Goal: Task Accomplishment & Management: Use online tool/utility

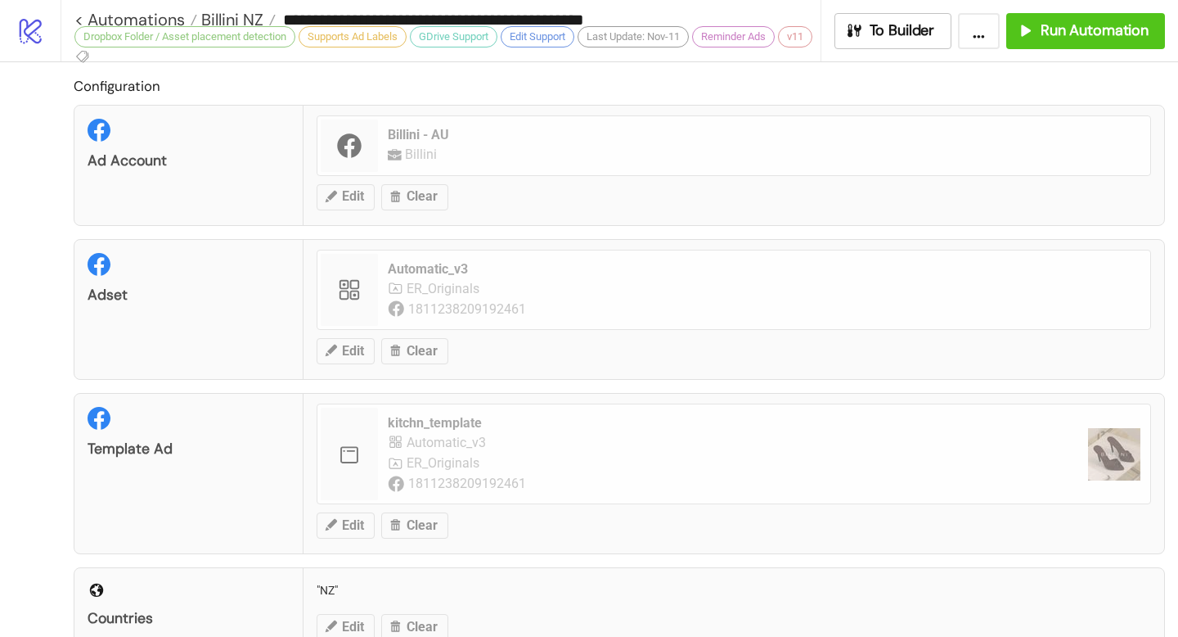
scroll to position [764, 0]
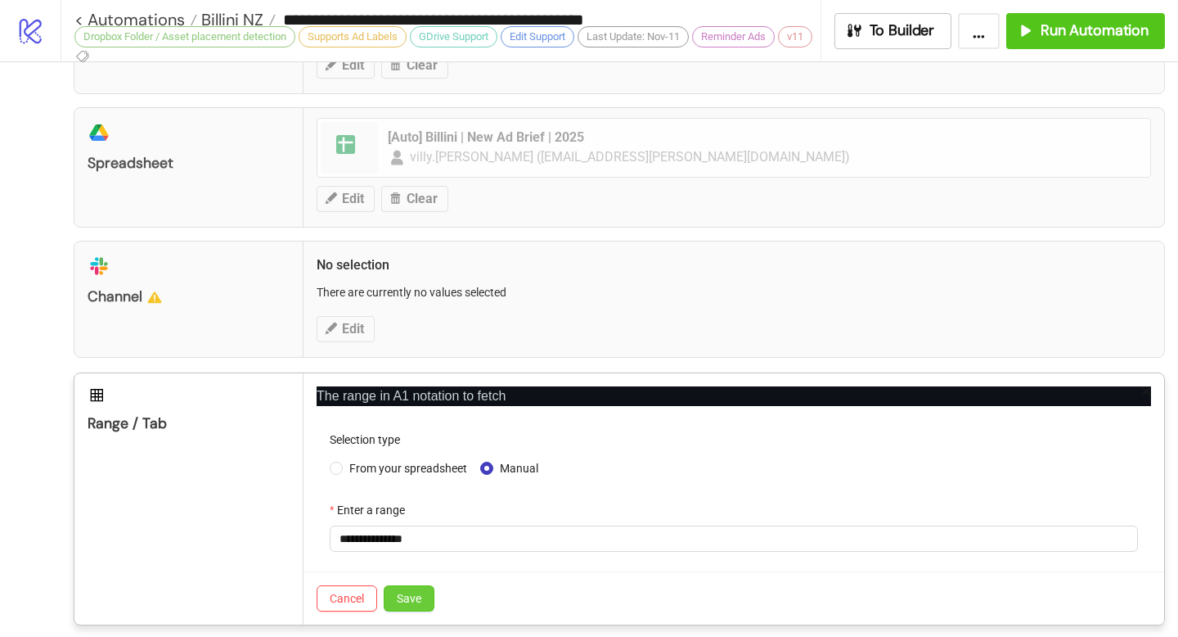
type input "**********"
click at [413, 597] on span "Save" at bounding box center [409, 598] width 25 height 13
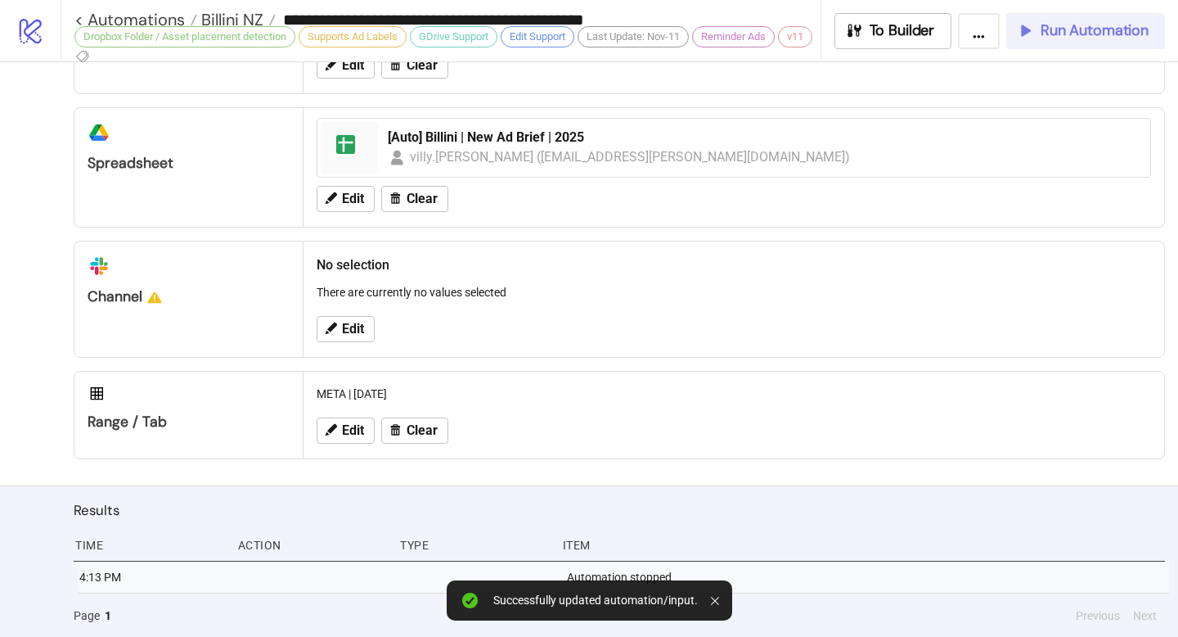
click at [1084, 29] on span "Run Automation" at bounding box center [1095, 30] width 108 height 19
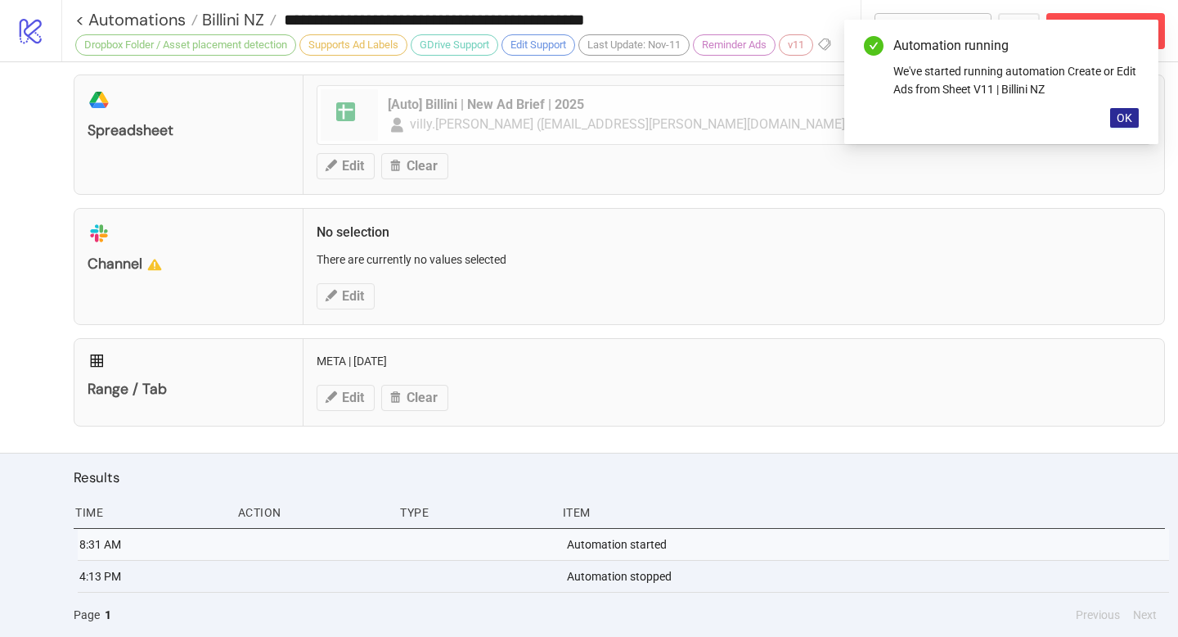
click at [1129, 123] on span "OK" at bounding box center [1125, 117] width 16 height 13
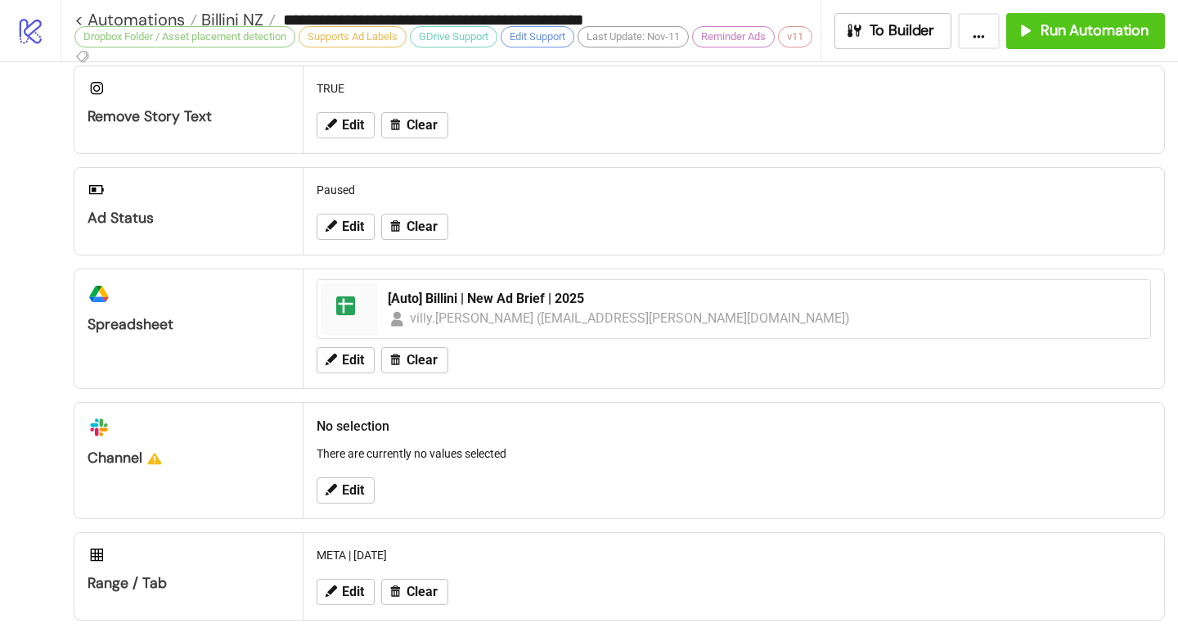
scroll to position [872, 0]
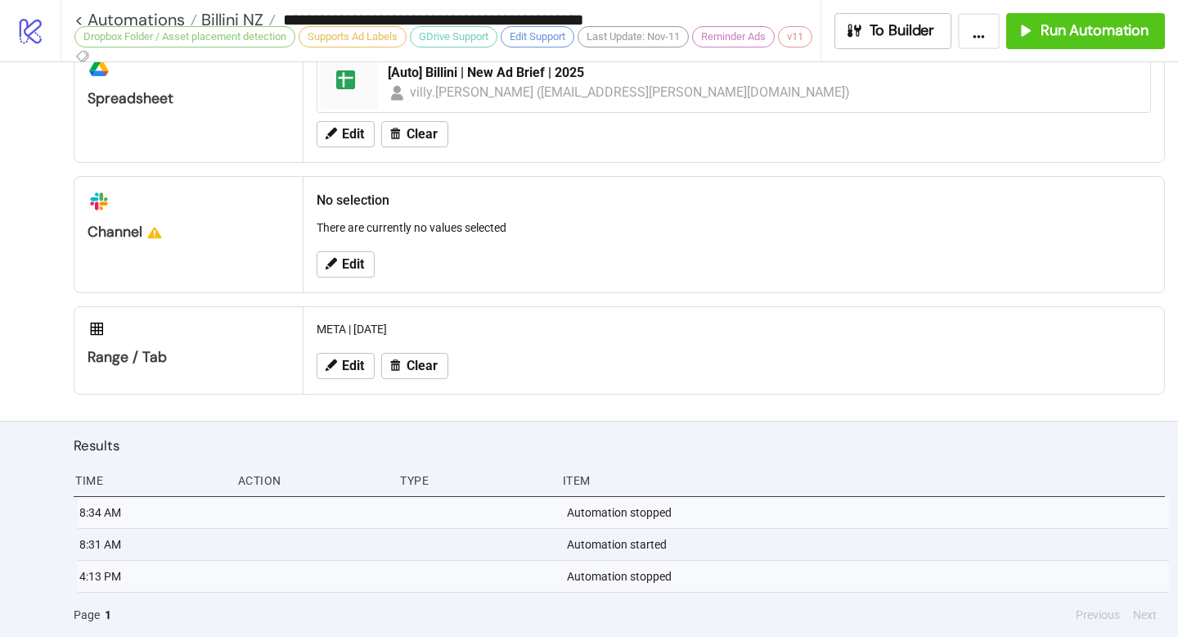
click at [81, 26] on div "Dropbox Folder / Asset placement detection" at bounding box center [184, 36] width 221 height 21
click at [81, 19] on link "< Automations" at bounding box center [135, 19] width 123 height 16
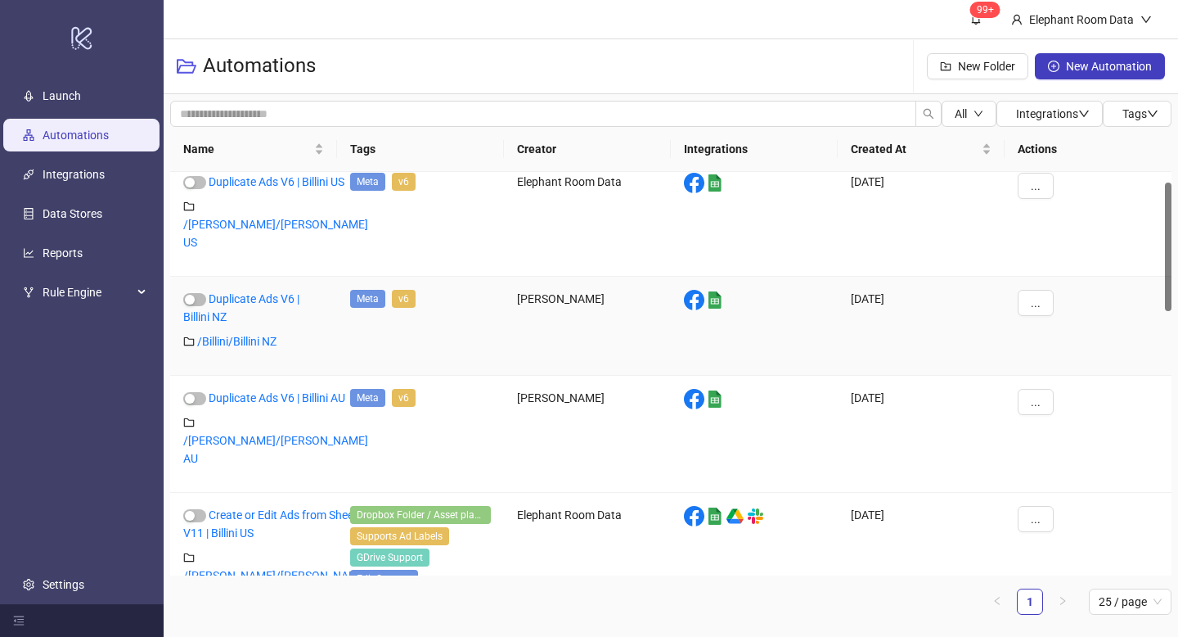
scroll to position [285, 0]
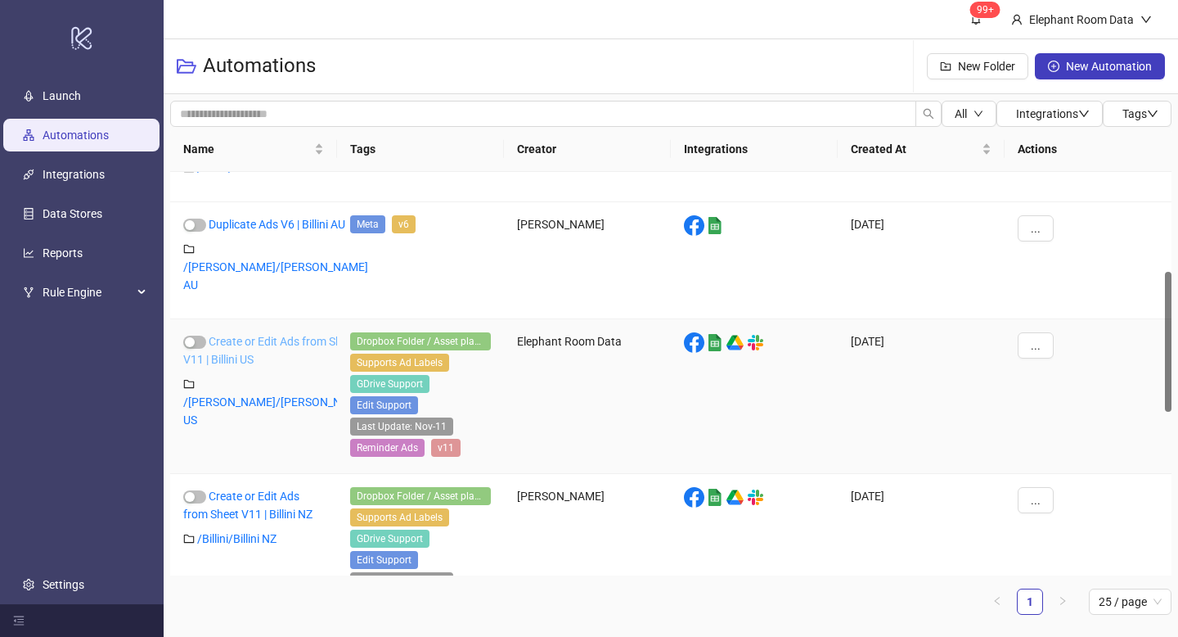
click at [259, 335] on link "Create or Edit Ads from Sheet V11 | Billini US" at bounding box center [270, 350] width 174 height 31
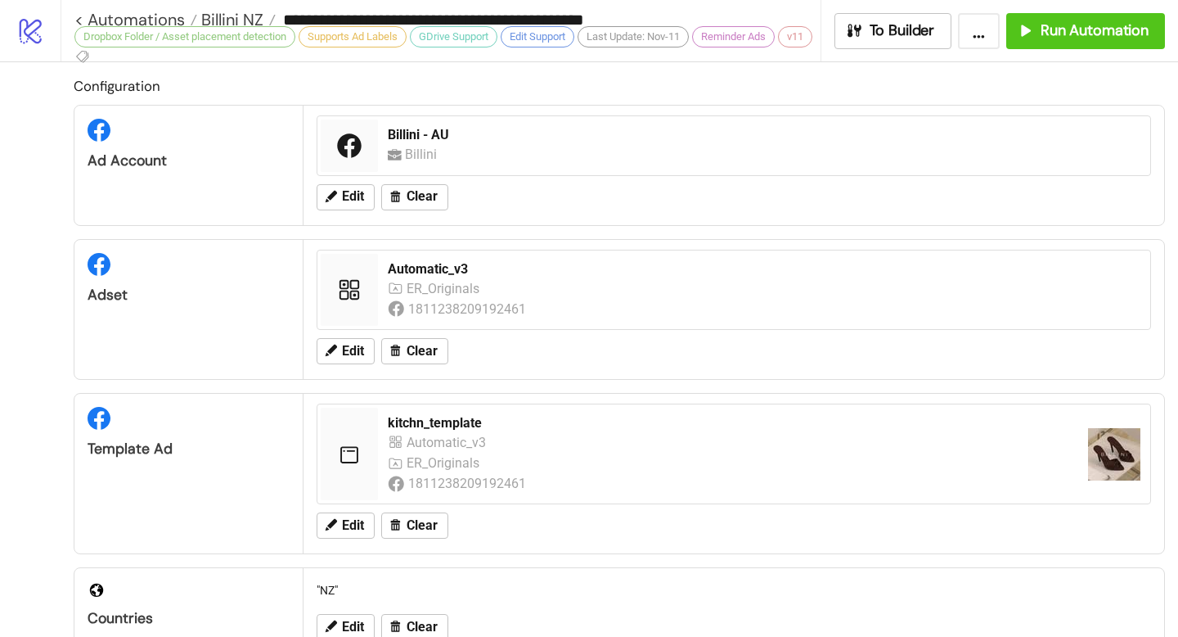
type input "**********"
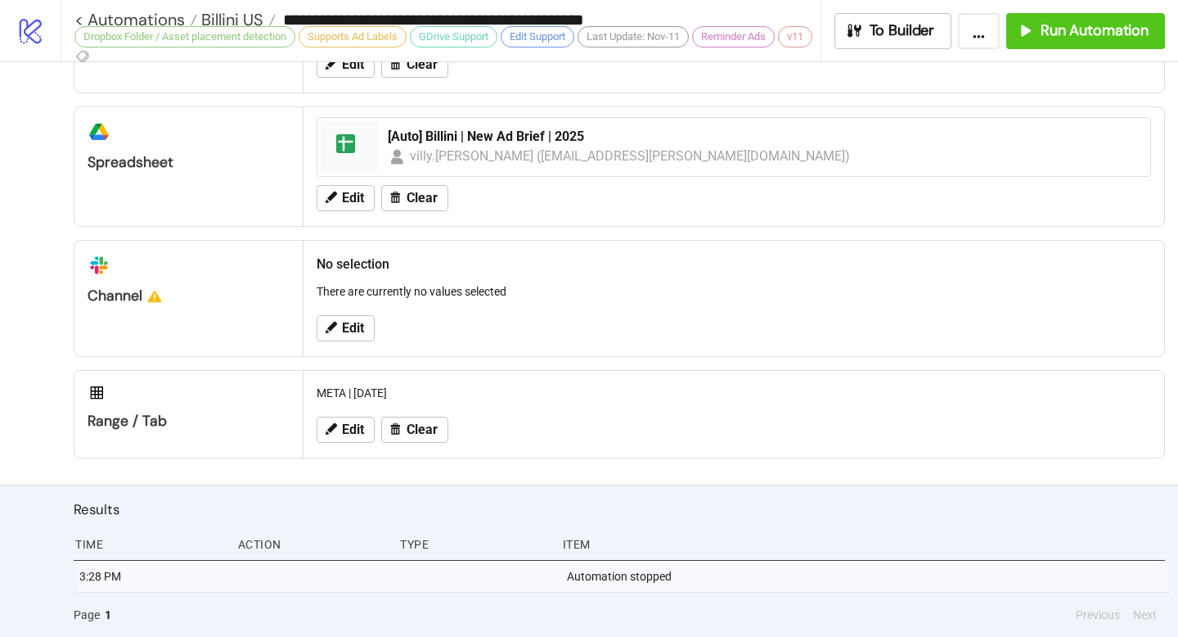
scroll to position [764, 0]
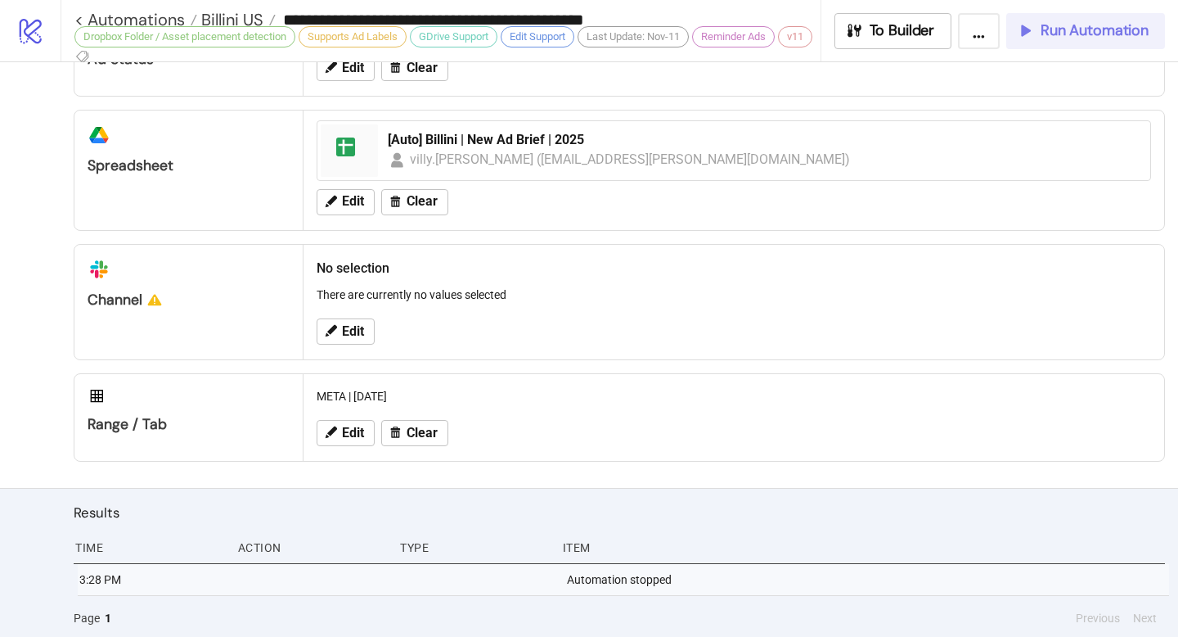
click at [1037, 38] on div "Run Automation" at bounding box center [1082, 30] width 133 height 19
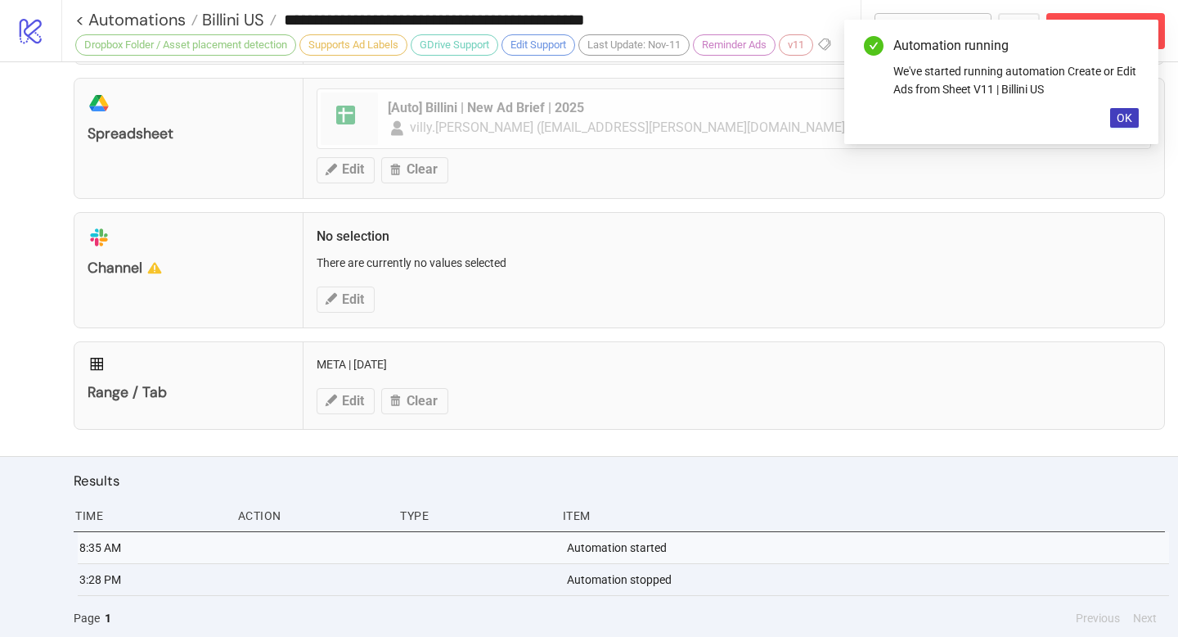
scroll to position [800, 0]
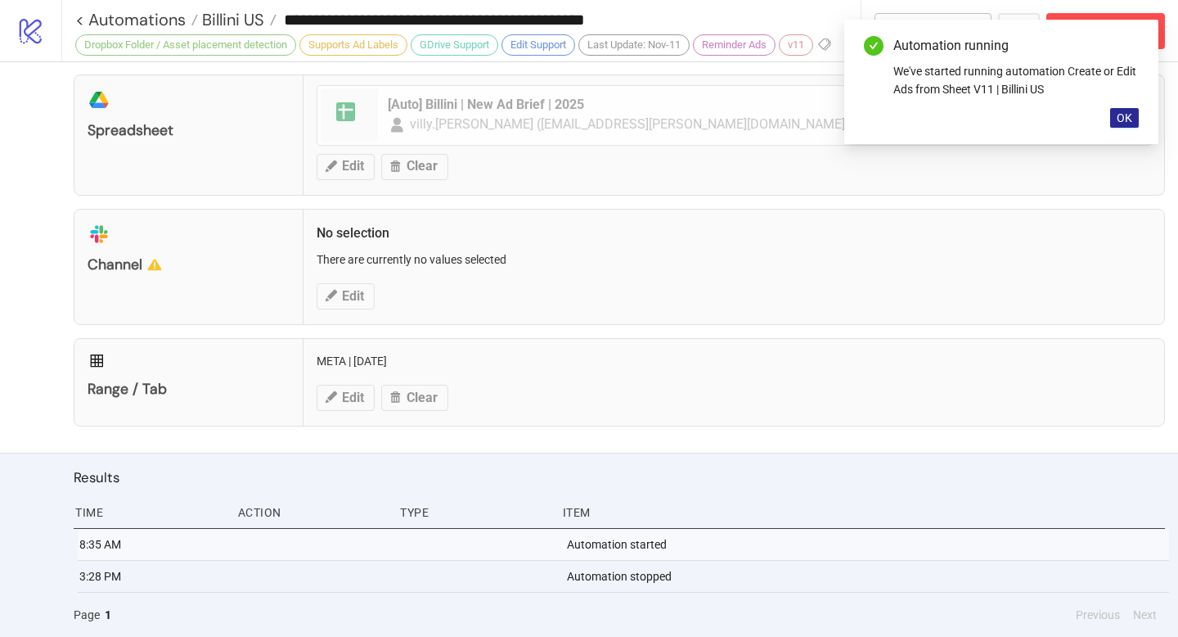
click at [1125, 121] on span "OK" at bounding box center [1125, 117] width 16 height 13
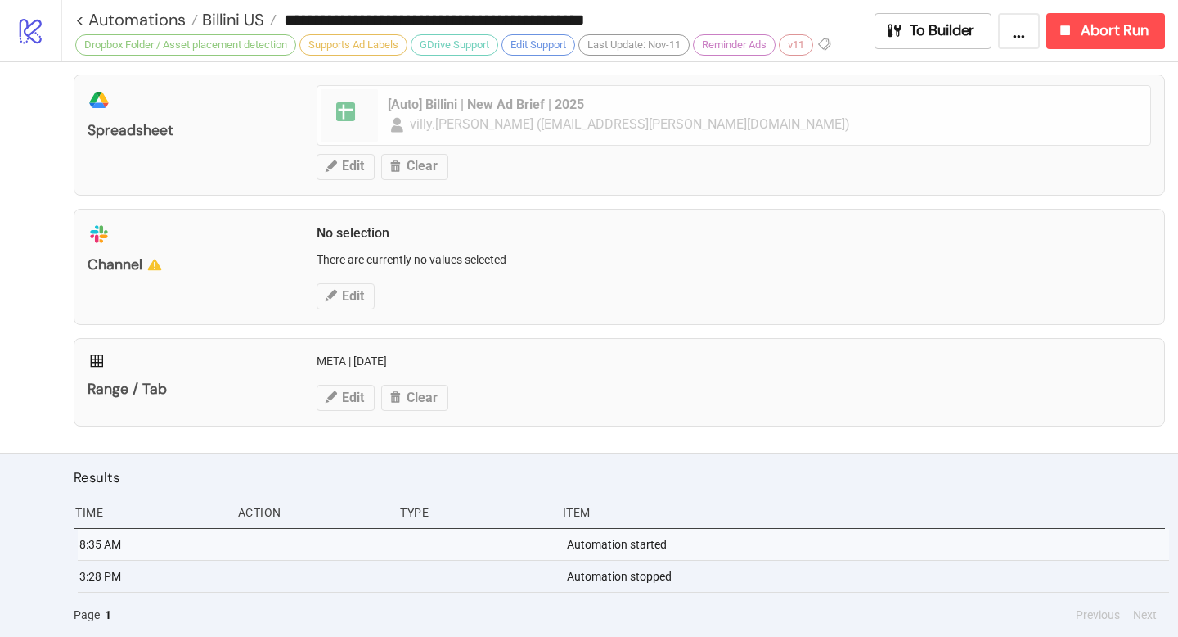
scroll to position [809, 0]
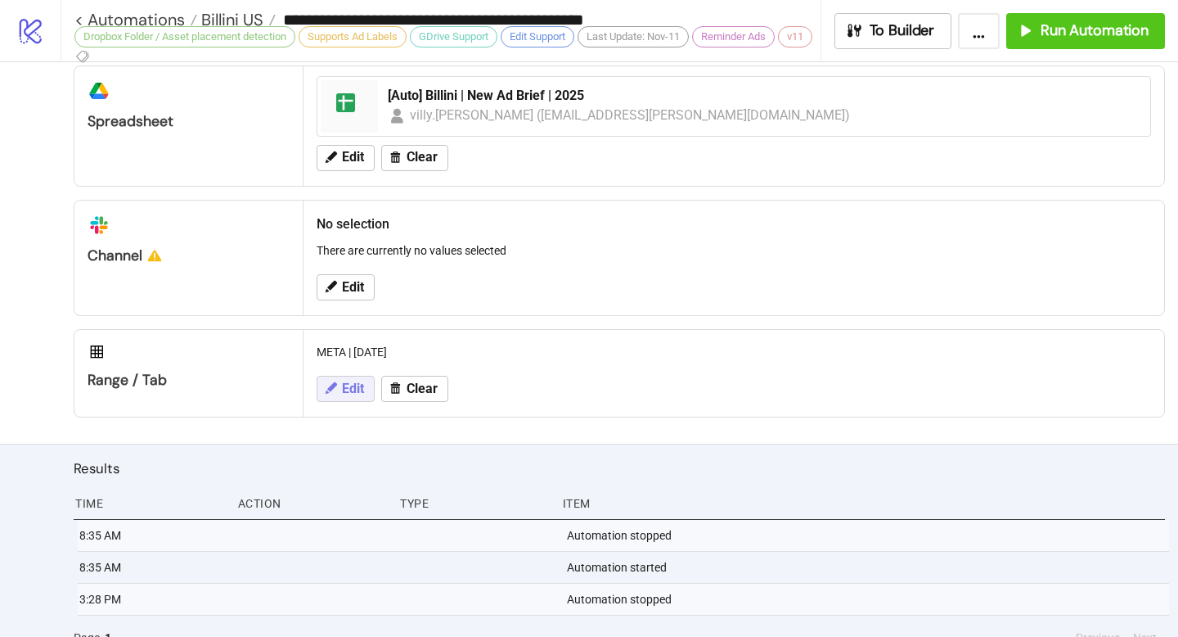
click at [359, 384] on span "Edit" at bounding box center [353, 388] width 22 height 15
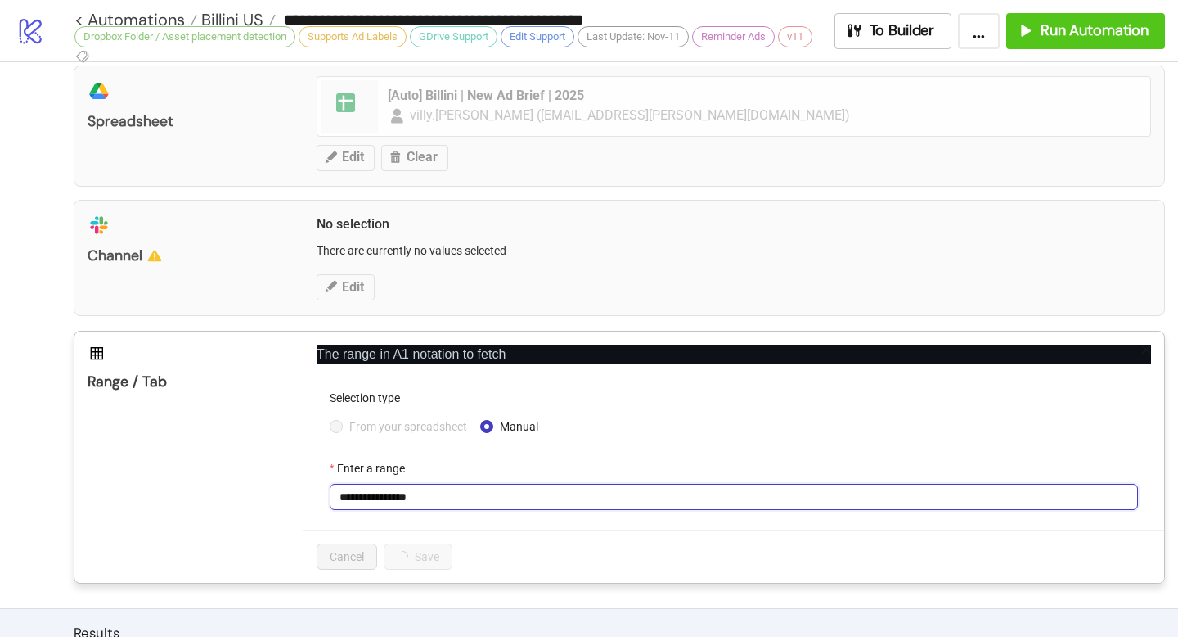
click at [387, 496] on input "**********" at bounding box center [734, 497] width 809 height 26
type input "**********"
drag, startPoint x: 472, startPoint y: 501, endPoint x: 307, endPoint y: 490, distance: 165.7
click at [307, 490] on div "**********" at bounding box center [734, 456] width 861 height 251
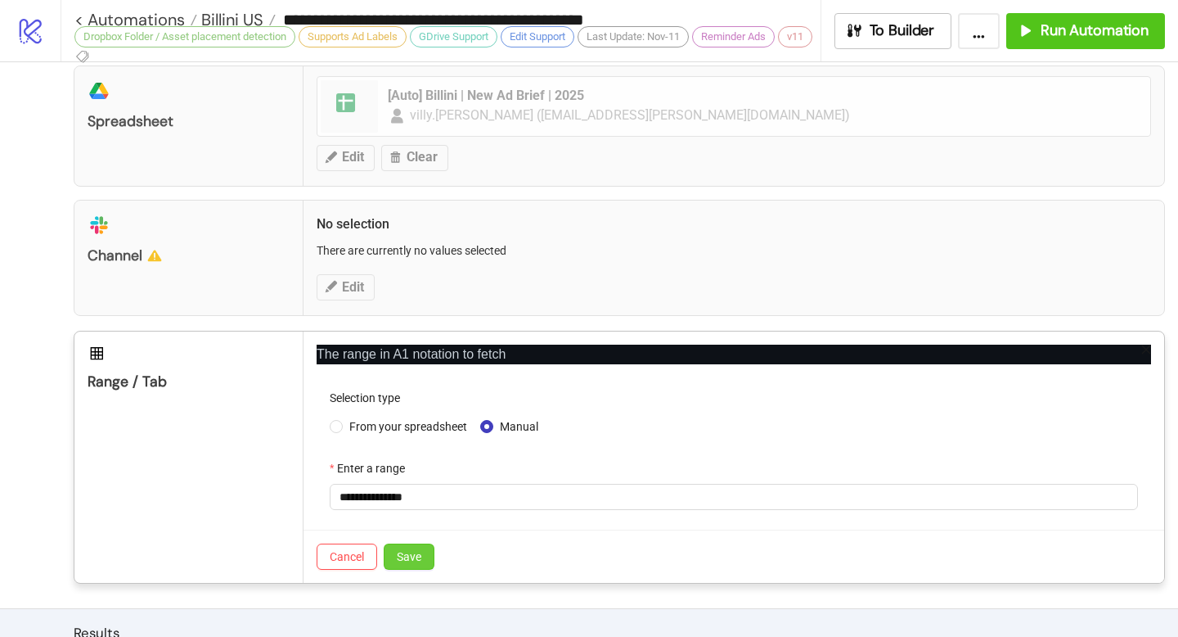
click at [394, 551] on button "Save" at bounding box center [409, 556] width 51 height 26
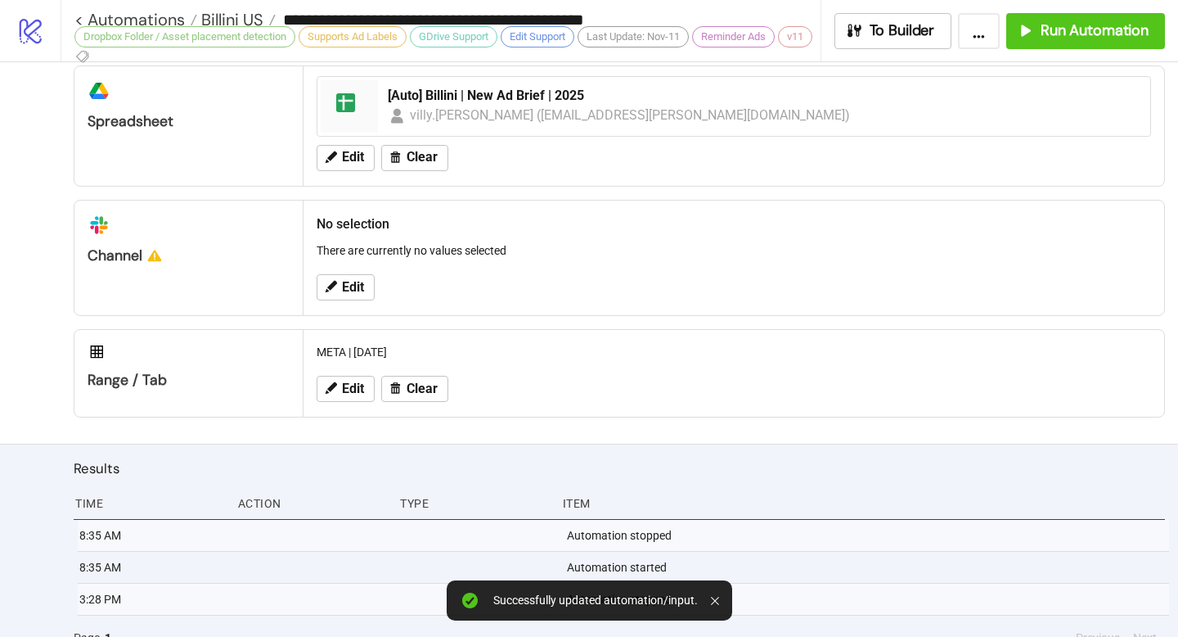
scroll to position [812, 0]
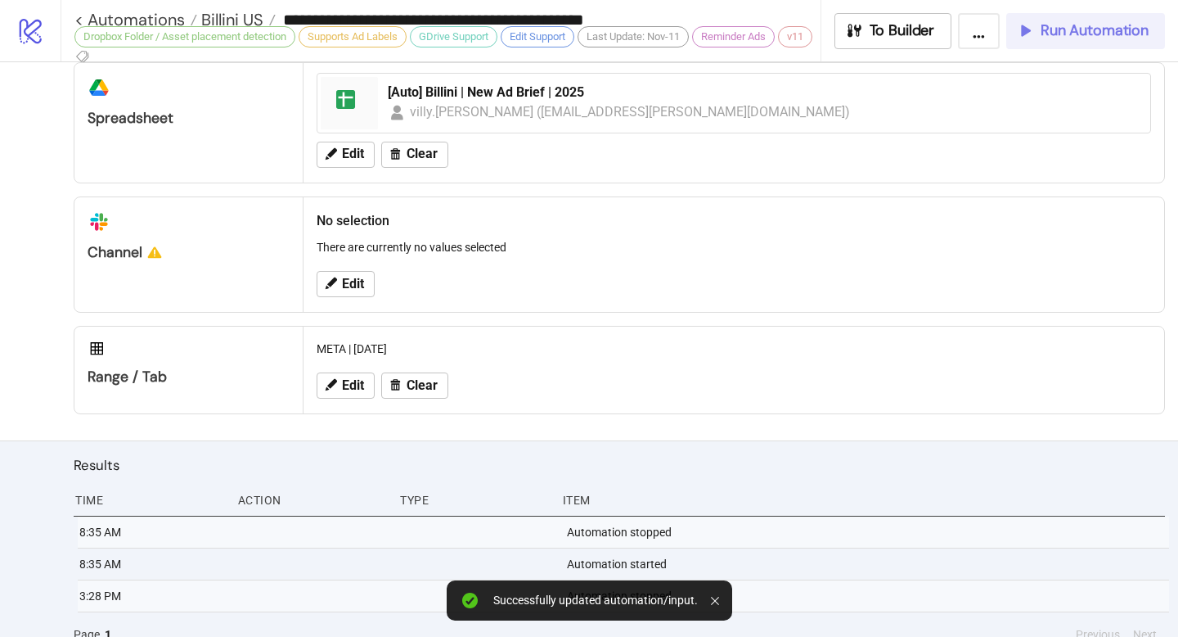
click at [1068, 35] on span "Run Automation" at bounding box center [1095, 30] width 108 height 19
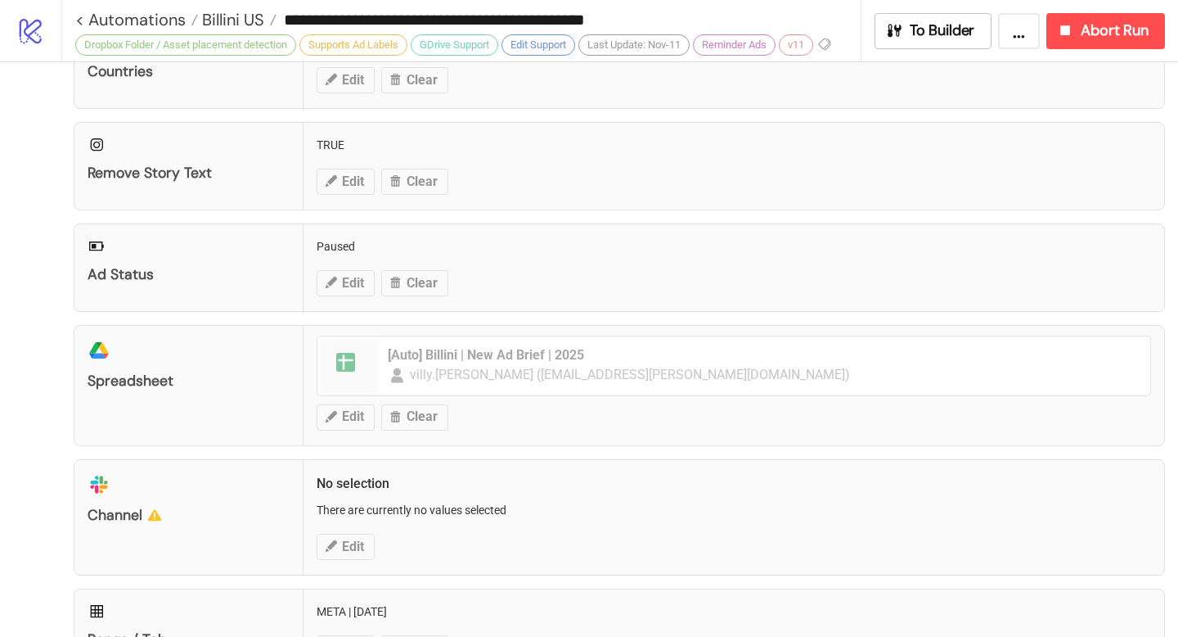
scroll to position [913, 0]
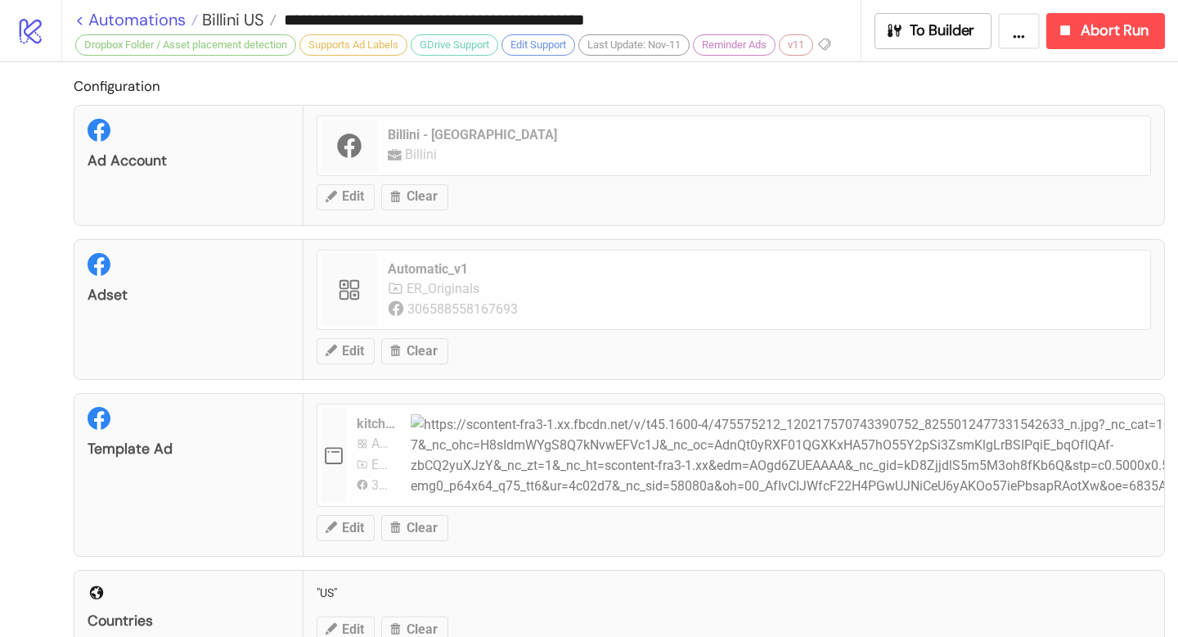
click at [90, 21] on link "< Automations" at bounding box center [136, 19] width 123 height 16
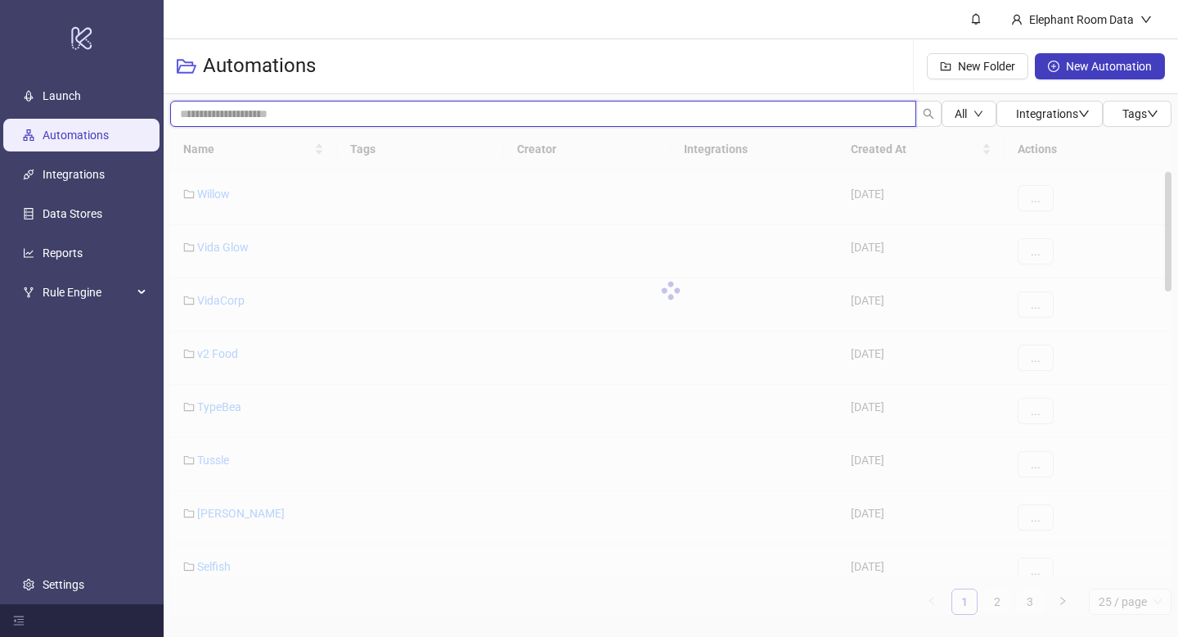
click at [407, 106] on input "search" at bounding box center [543, 114] width 746 height 26
type input "*******"
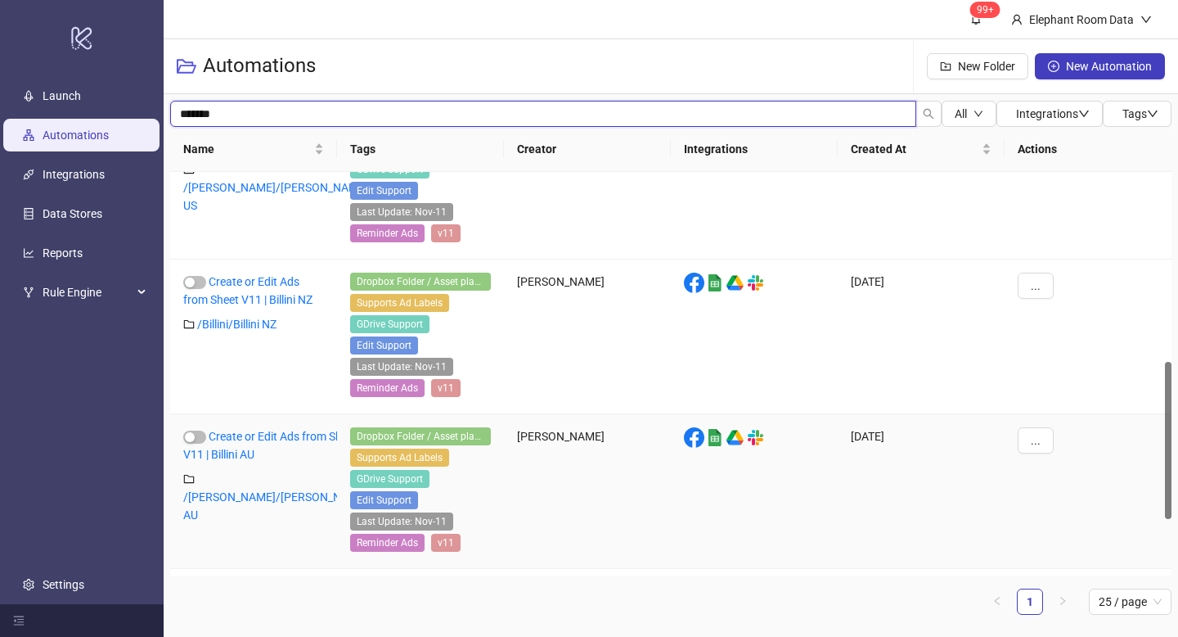
scroll to position [483, 0]
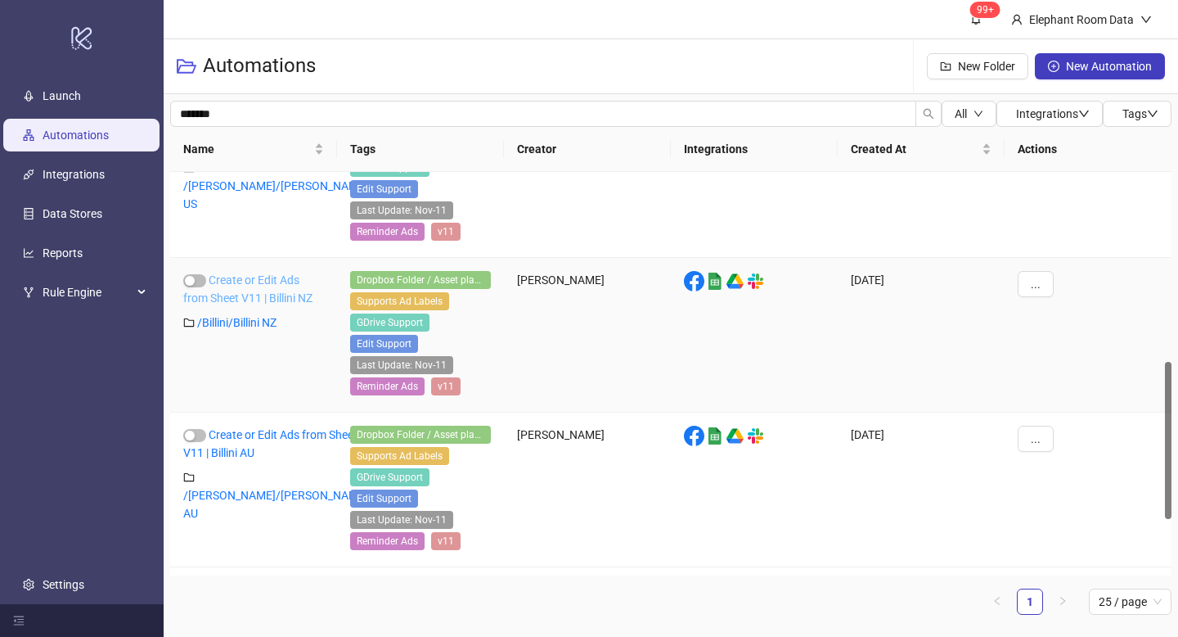
click at [264, 292] on link "Create or Edit Ads from Sheet V11 | Billini NZ" at bounding box center [247, 288] width 129 height 31
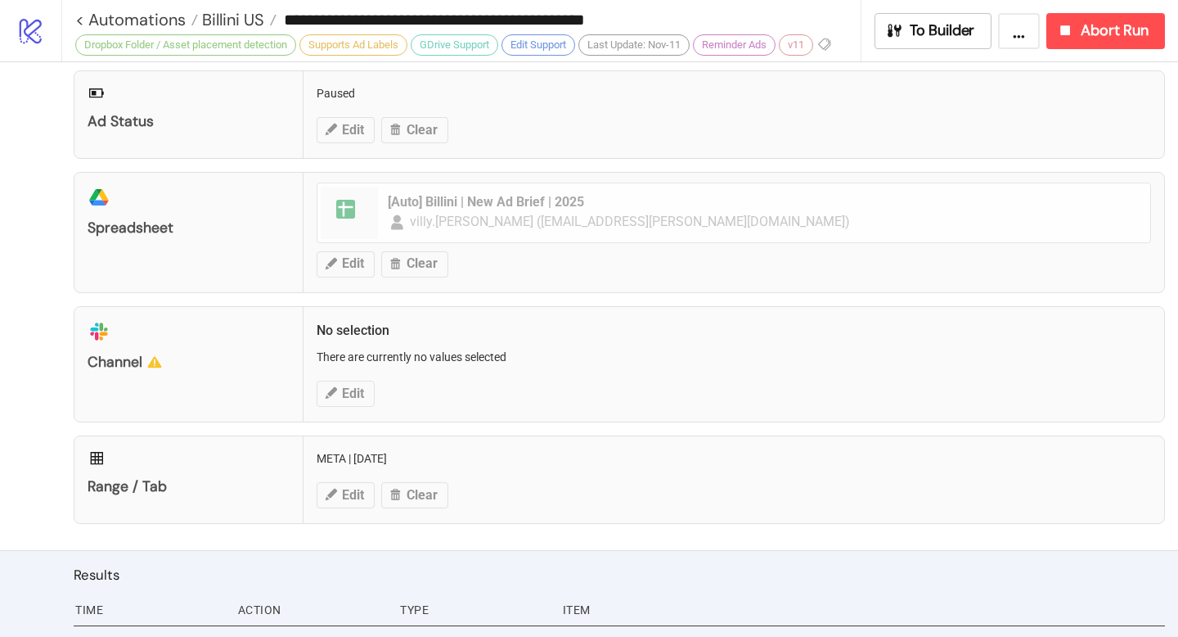
type input "**********"
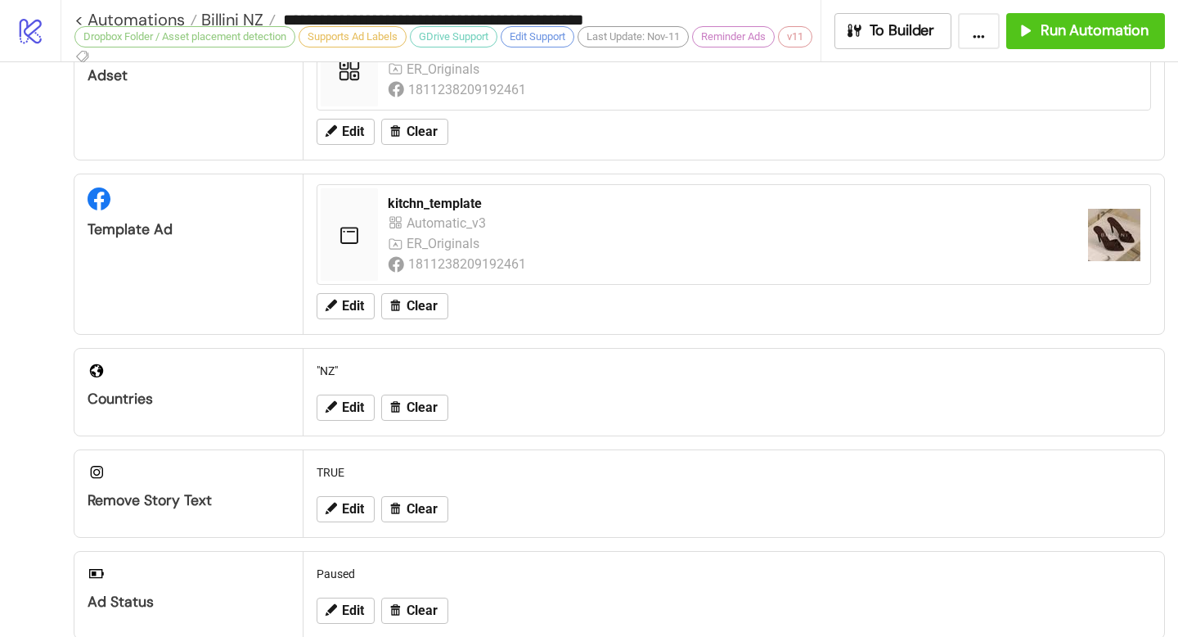
scroll to position [166, 0]
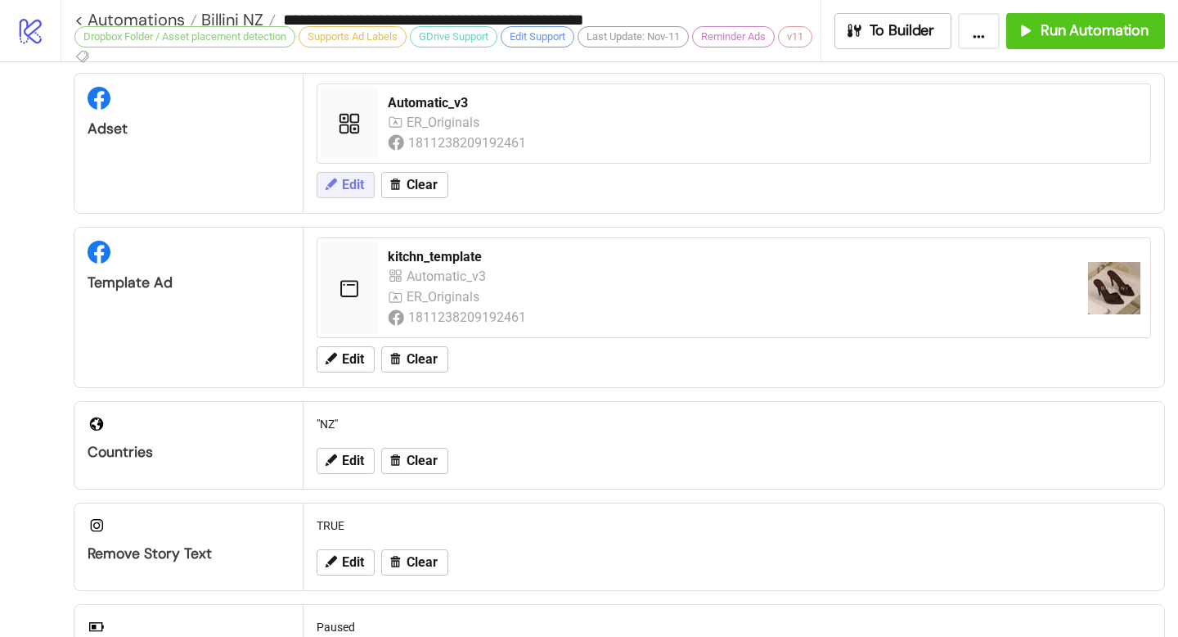
click at [341, 183] on button "Edit" at bounding box center [346, 185] width 58 height 26
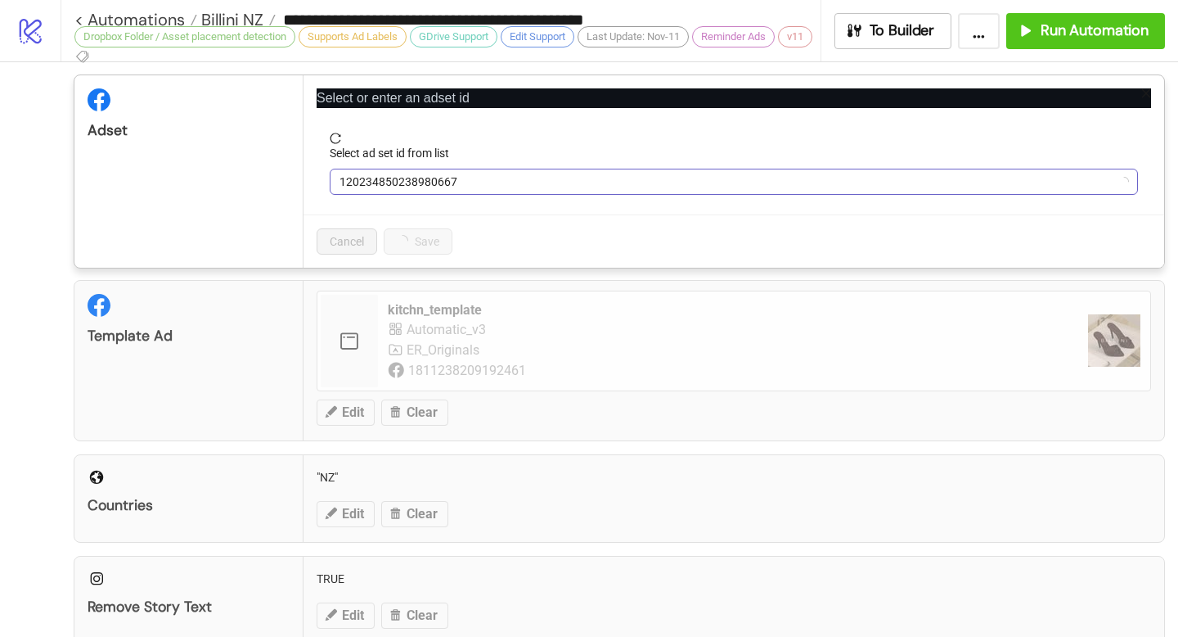
click at [503, 178] on span "120234850238980667" at bounding box center [734, 181] width 789 height 25
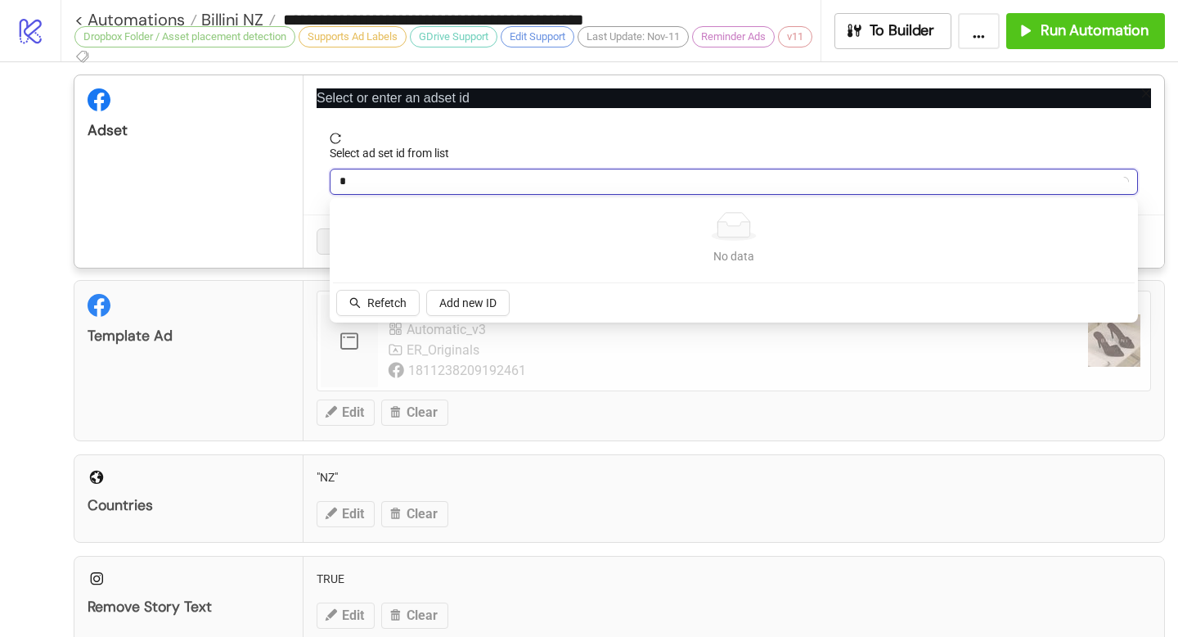
type input "**"
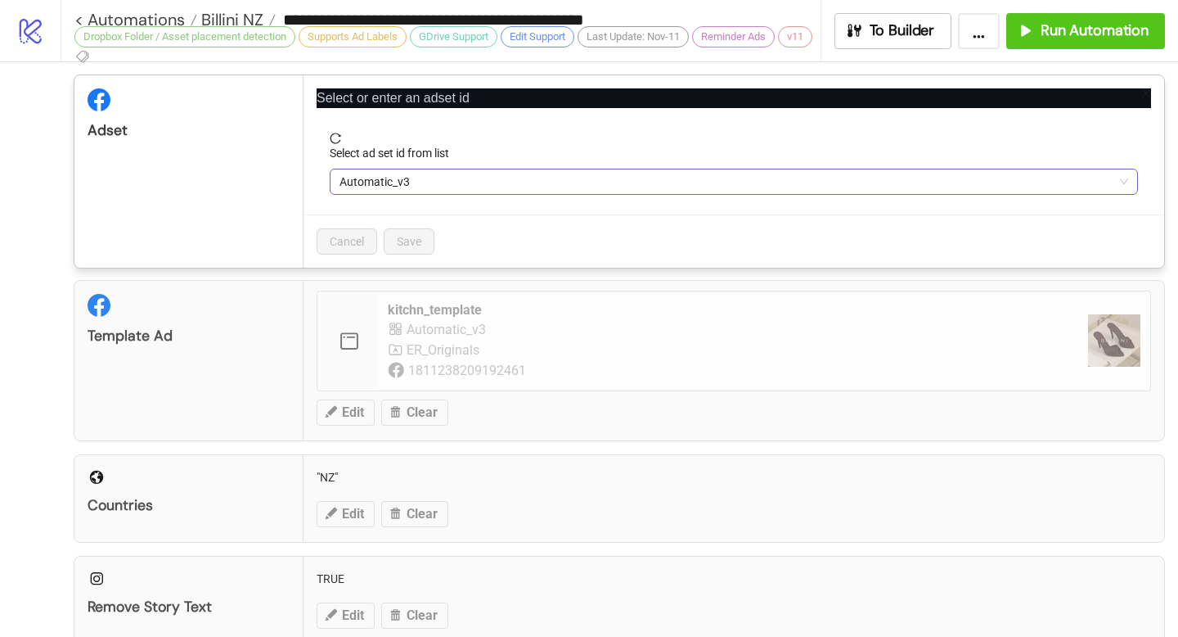
click at [417, 187] on span "Automatic_v3" at bounding box center [734, 181] width 789 height 25
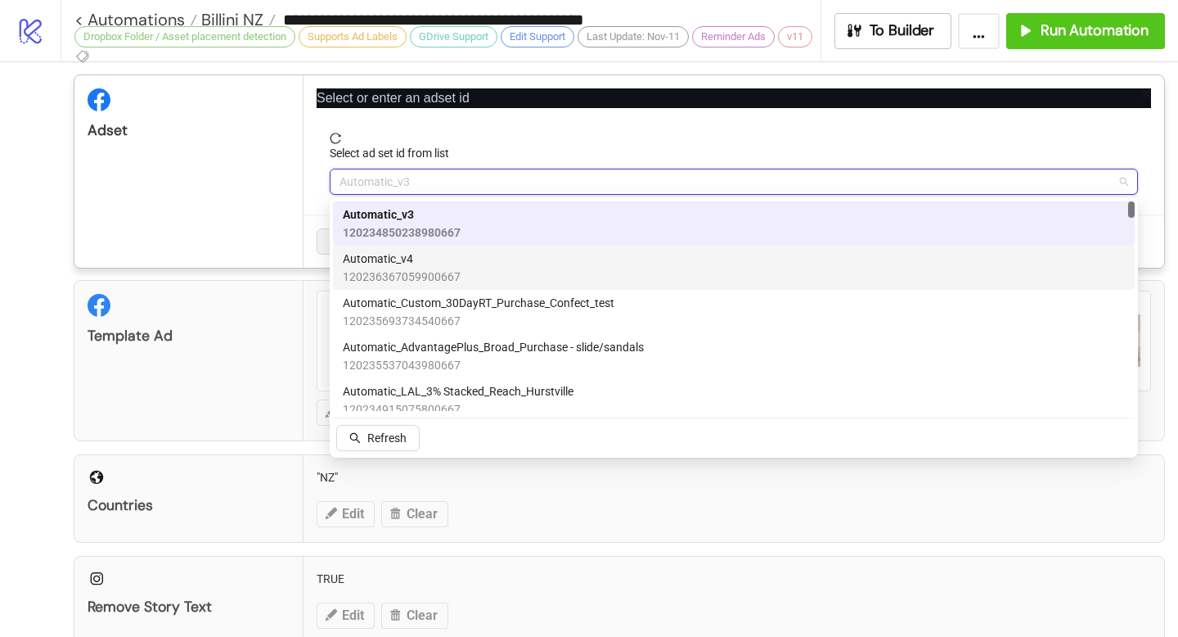
click at [430, 263] on span "Automatic_v4" at bounding box center [402, 259] width 118 height 18
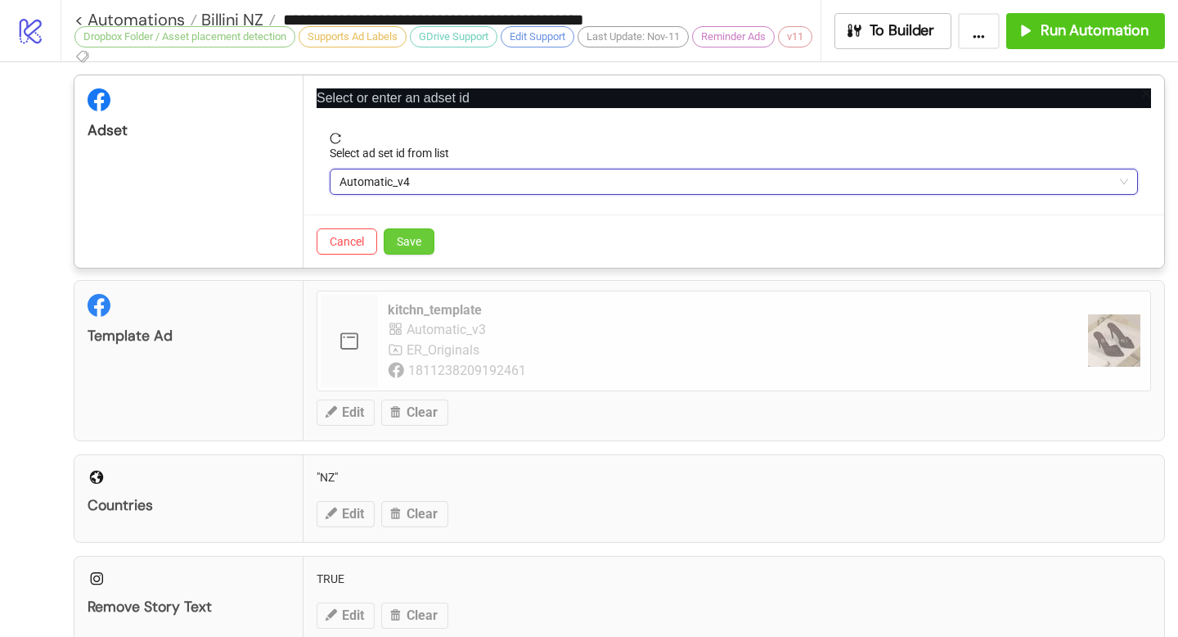
click at [419, 241] on span "Save" at bounding box center [409, 241] width 25 height 13
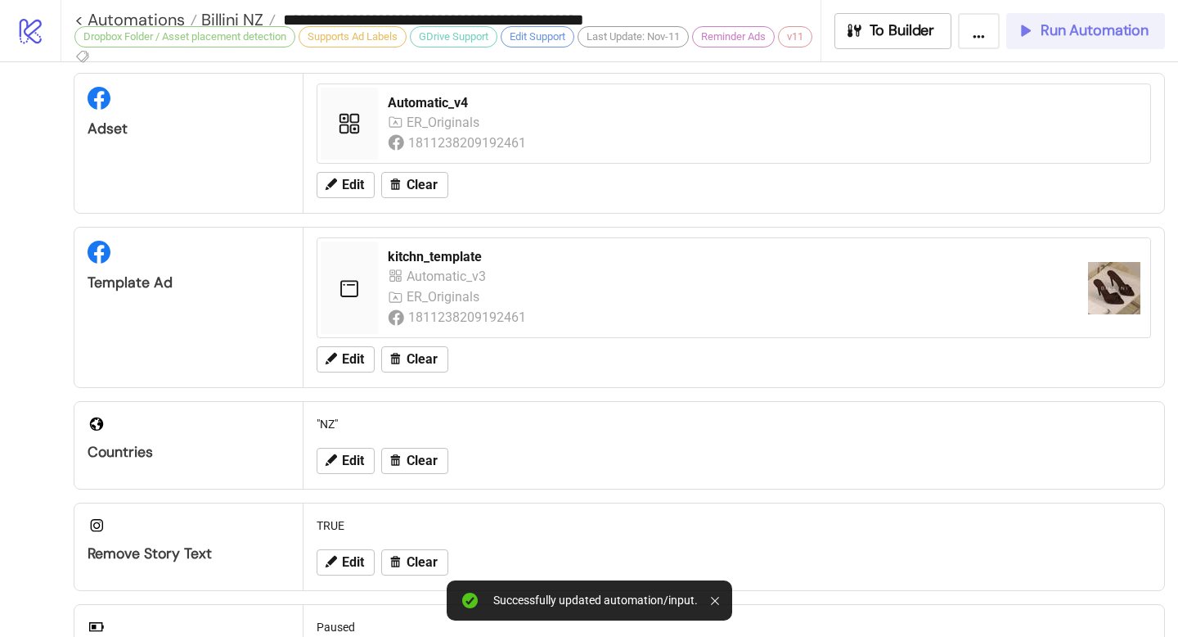
click at [1116, 37] on span "Run Automation" at bounding box center [1095, 30] width 108 height 19
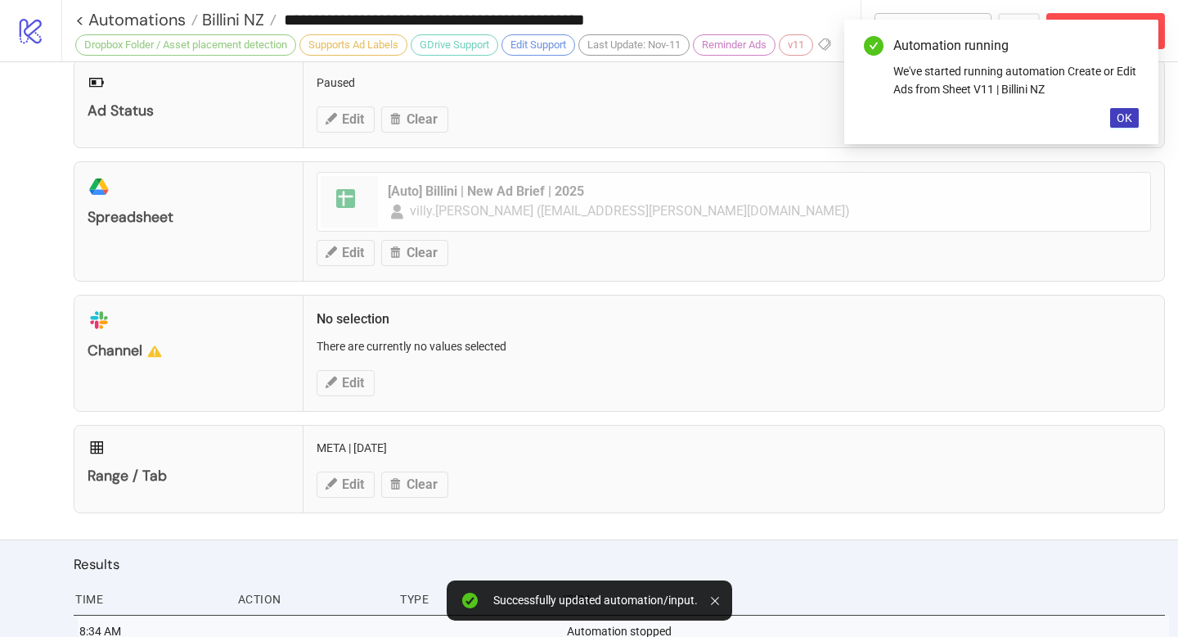
scroll to position [840, 0]
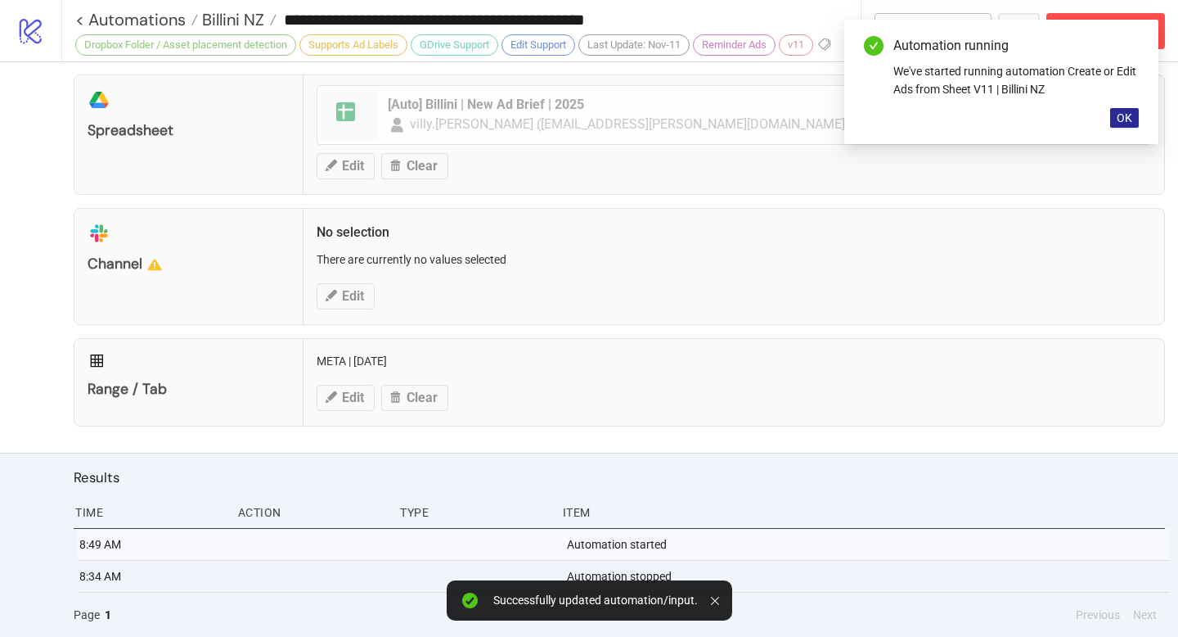
click at [1123, 123] on span "OK" at bounding box center [1125, 117] width 16 height 13
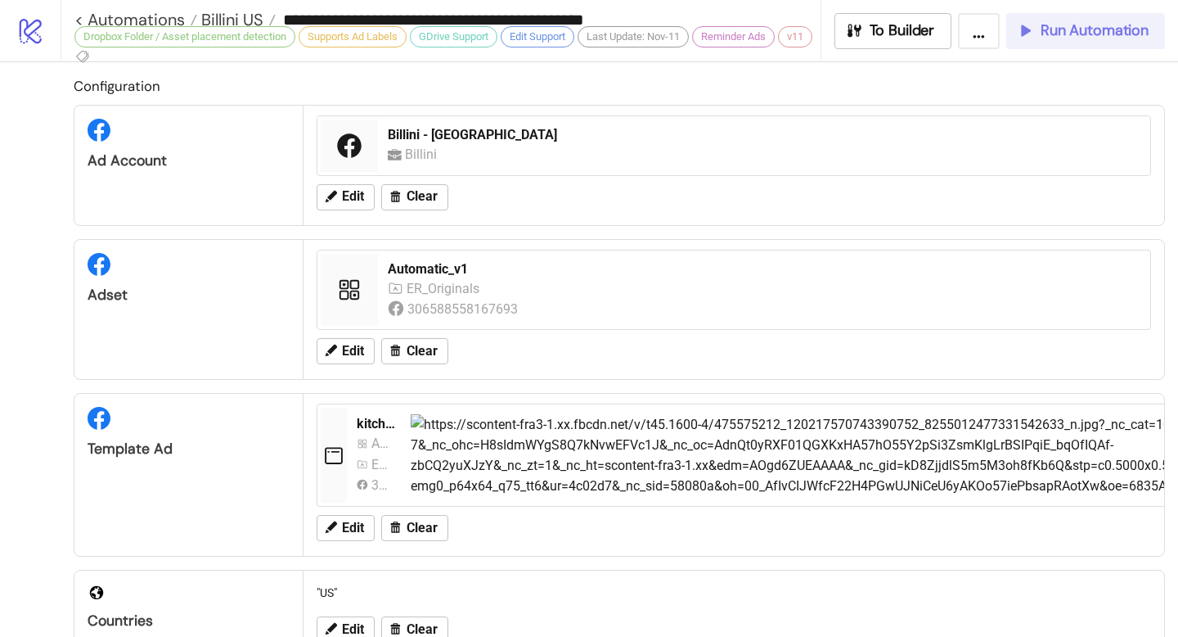
click at [687, 22] on span "Run Automation" at bounding box center [1095, 30] width 108 height 19
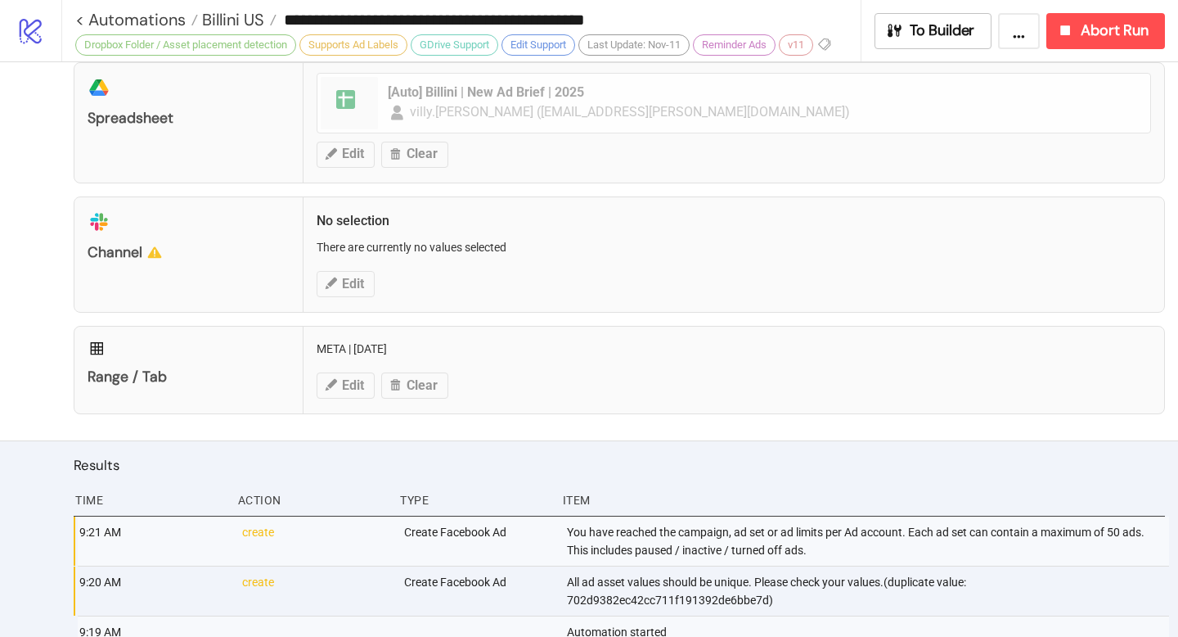
scroll to position [949, 0]
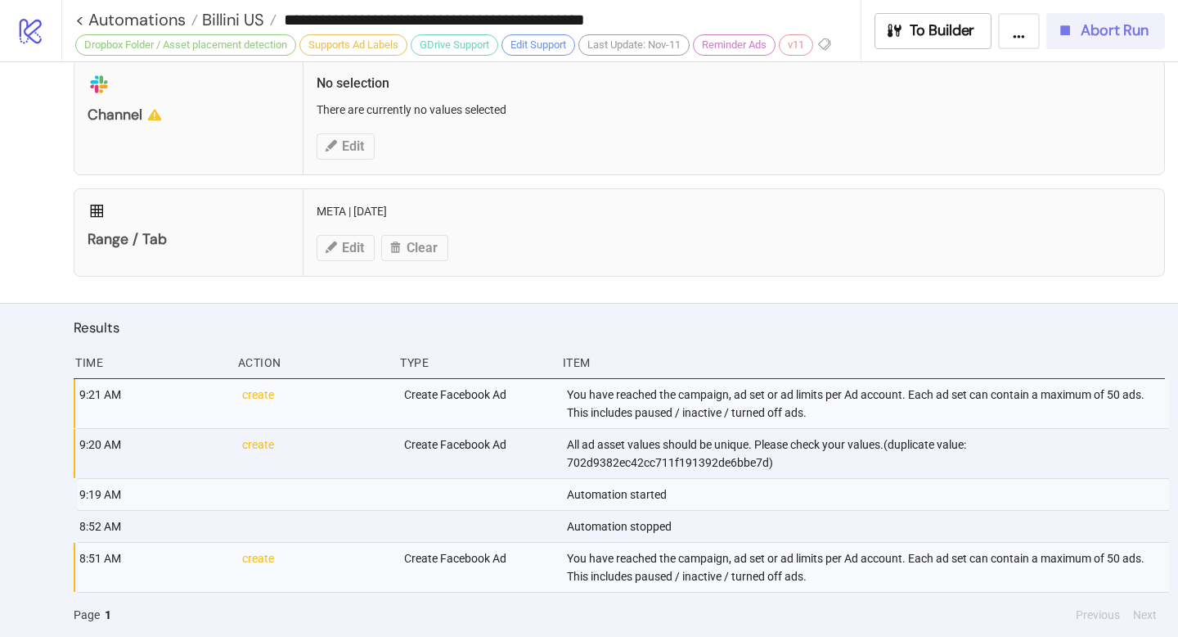
click at [687, 40] on button "Abort Run" at bounding box center [1106, 31] width 119 height 36
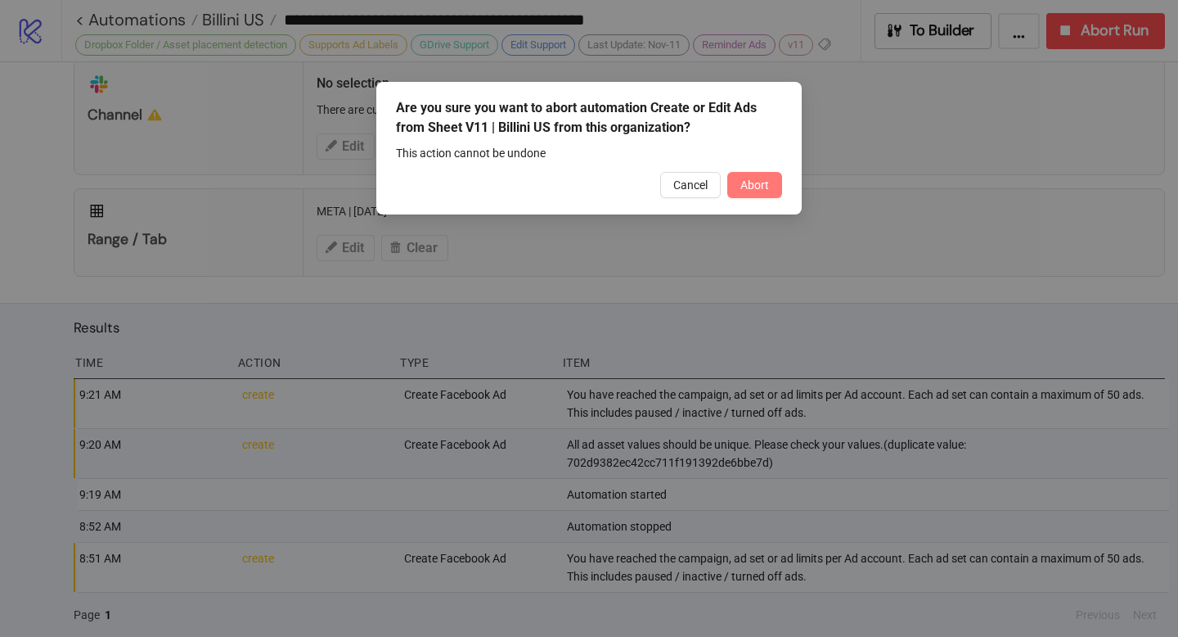
click at [687, 196] on button "Abort" at bounding box center [755, 185] width 55 height 26
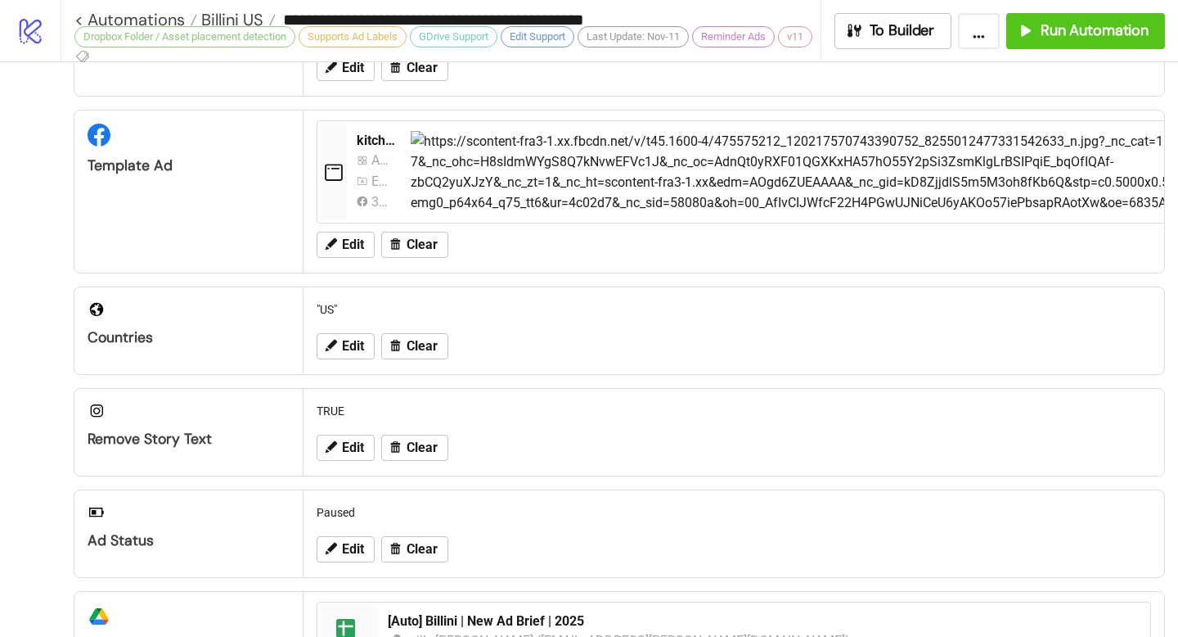
scroll to position [156, 0]
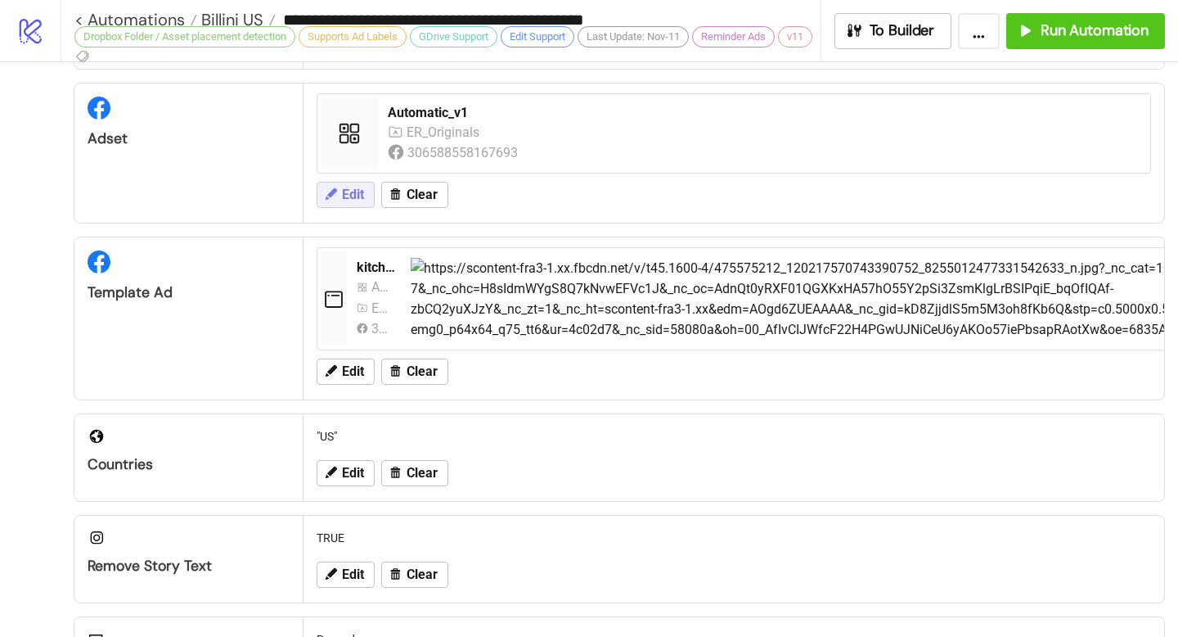
click at [338, 192] on button "Edit" at bounding box center [346, 195] width 58 height 26
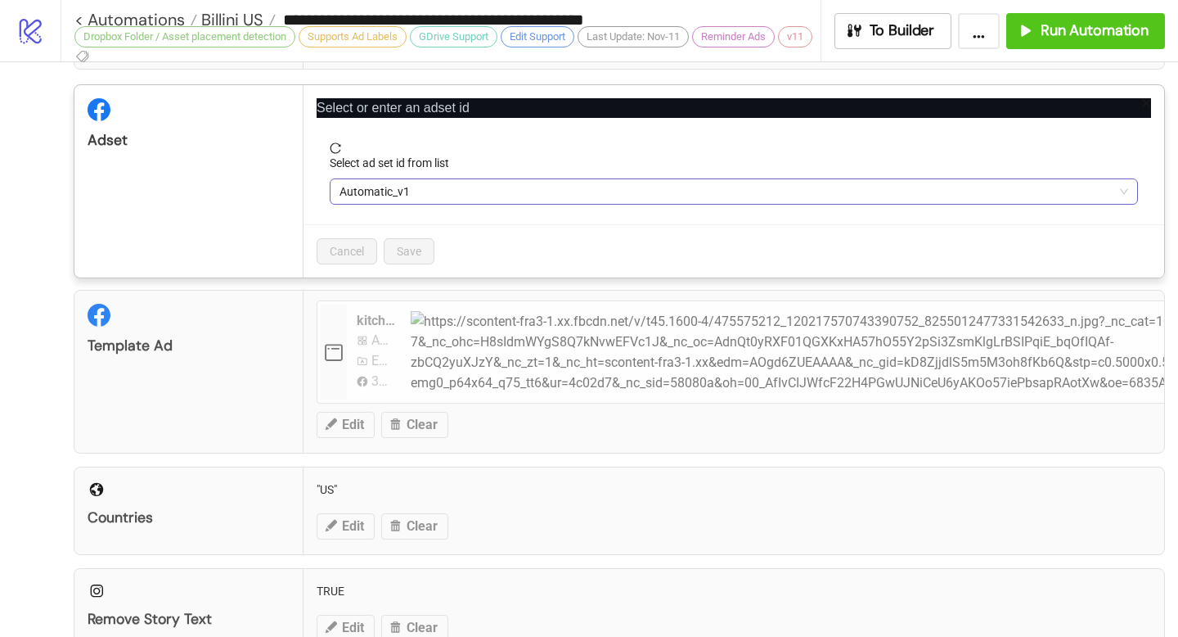
click at [467, 196] on span "Automatic_v1" at bounding box center [734, 191] width 789 height 25
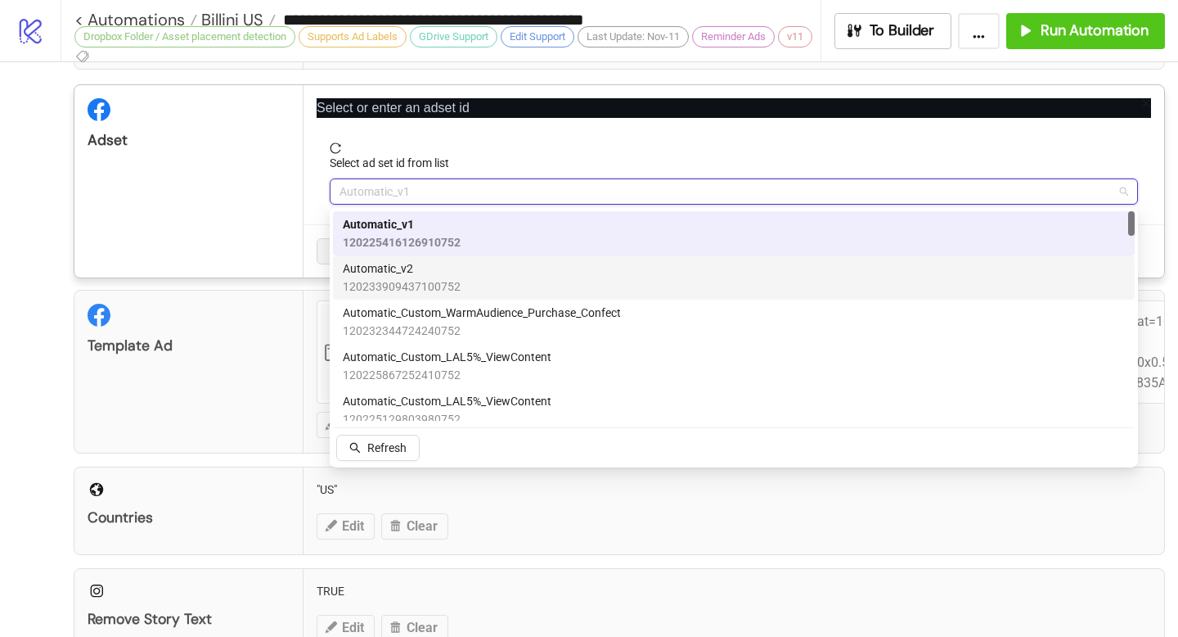
click at [440, 266] on span "Automatic_v2" at bounding box center [402, 268] width 118 height 18
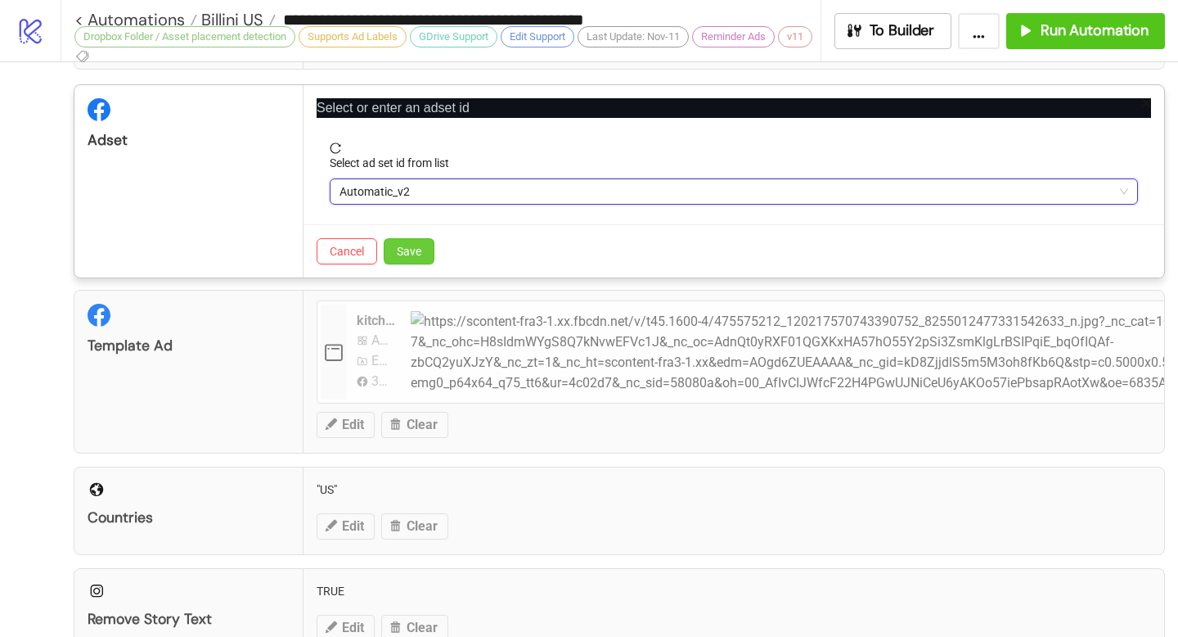
click at [407, 249] on span "Save" at bounding box center [409, 251] width 25 height 13
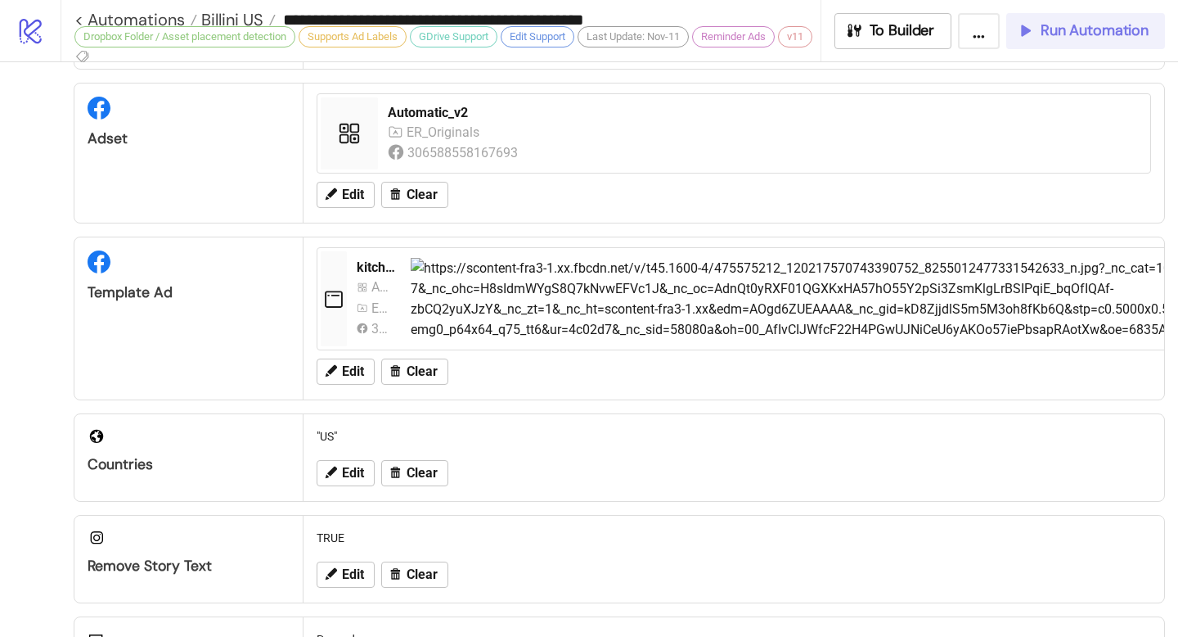
click at [687, 35] on span "Run Automation" at bounding box center [1095, 30] width 108 height 19
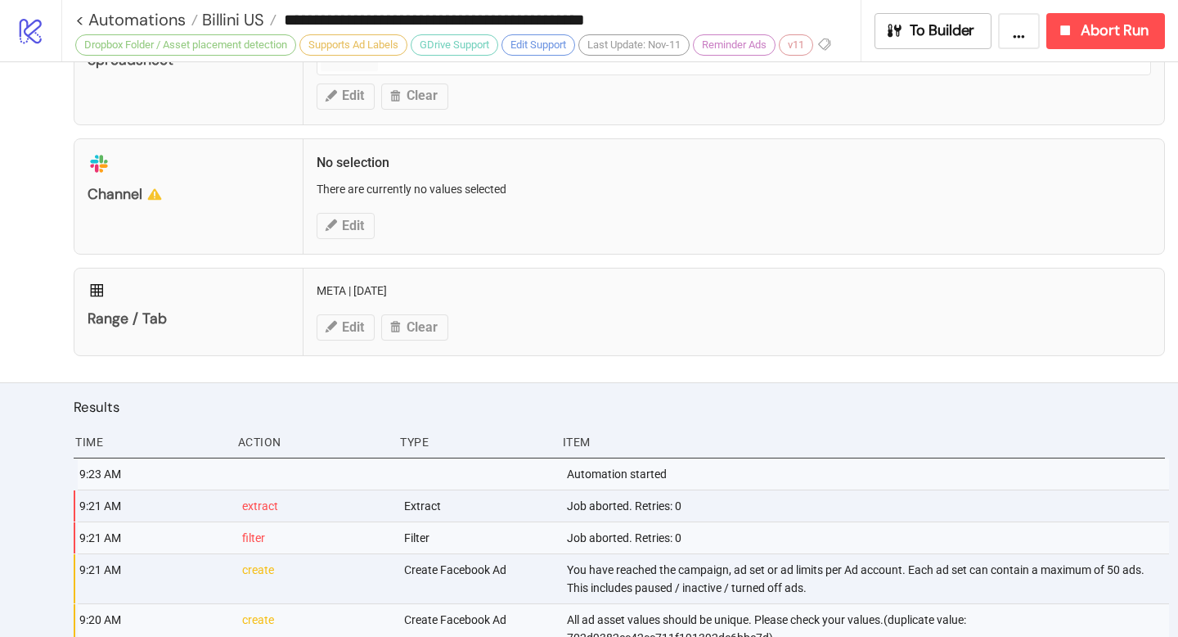
scroll to position [1045, 0]
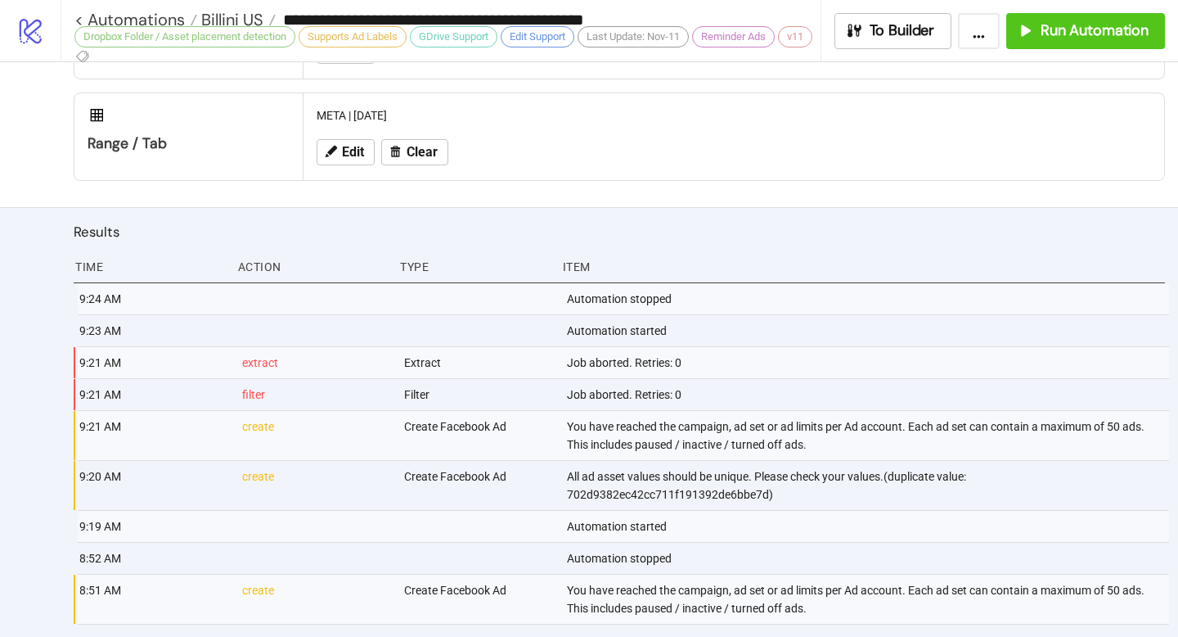
click at [687, 54] on div "**********" at bounding box center [620, 30] width 1118 height 61
click at [687, 46] on button "Run Automation" at bounding box center [1086, 31] width 159 height 36
